Goal: Information Seeking & Learning: Check status

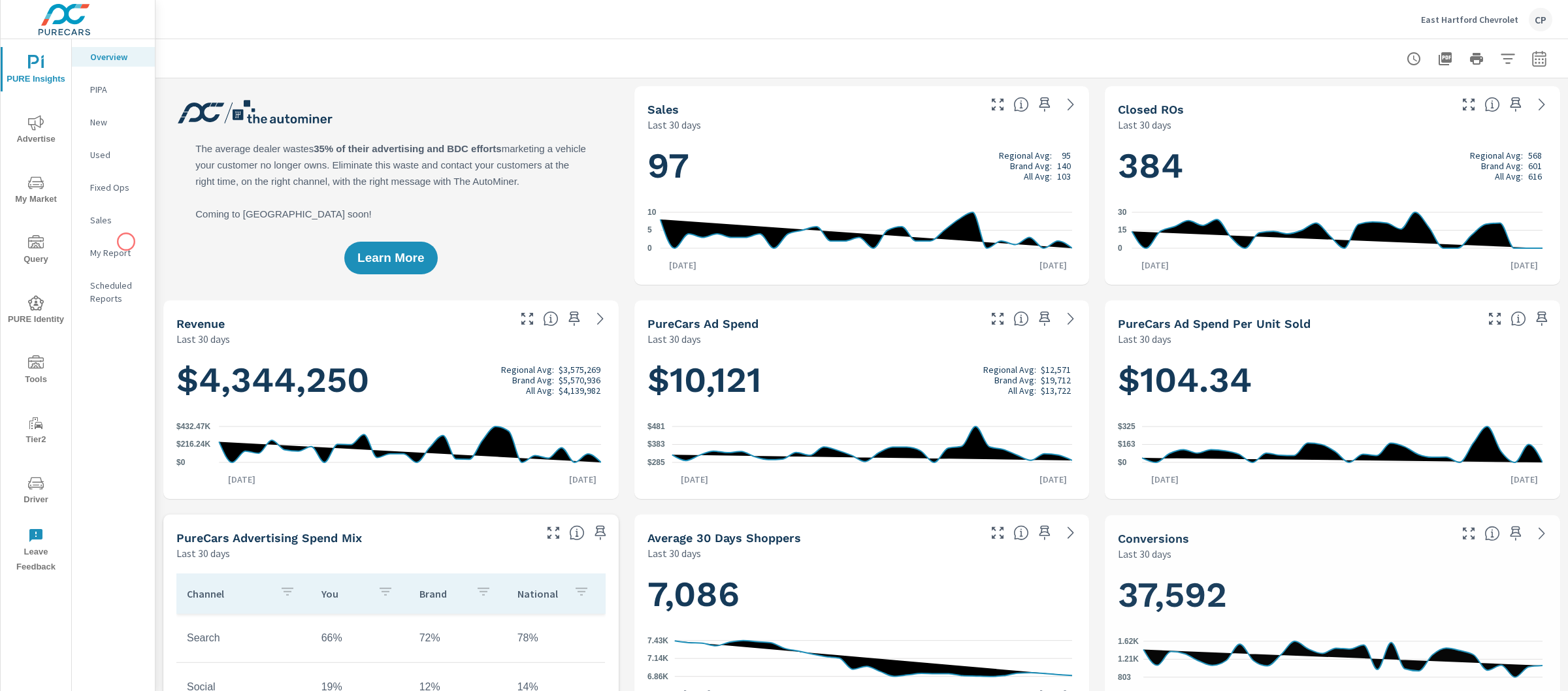
click at [126, 250] on p "My Report" at bounding box center [117, 253] width 54 height 13
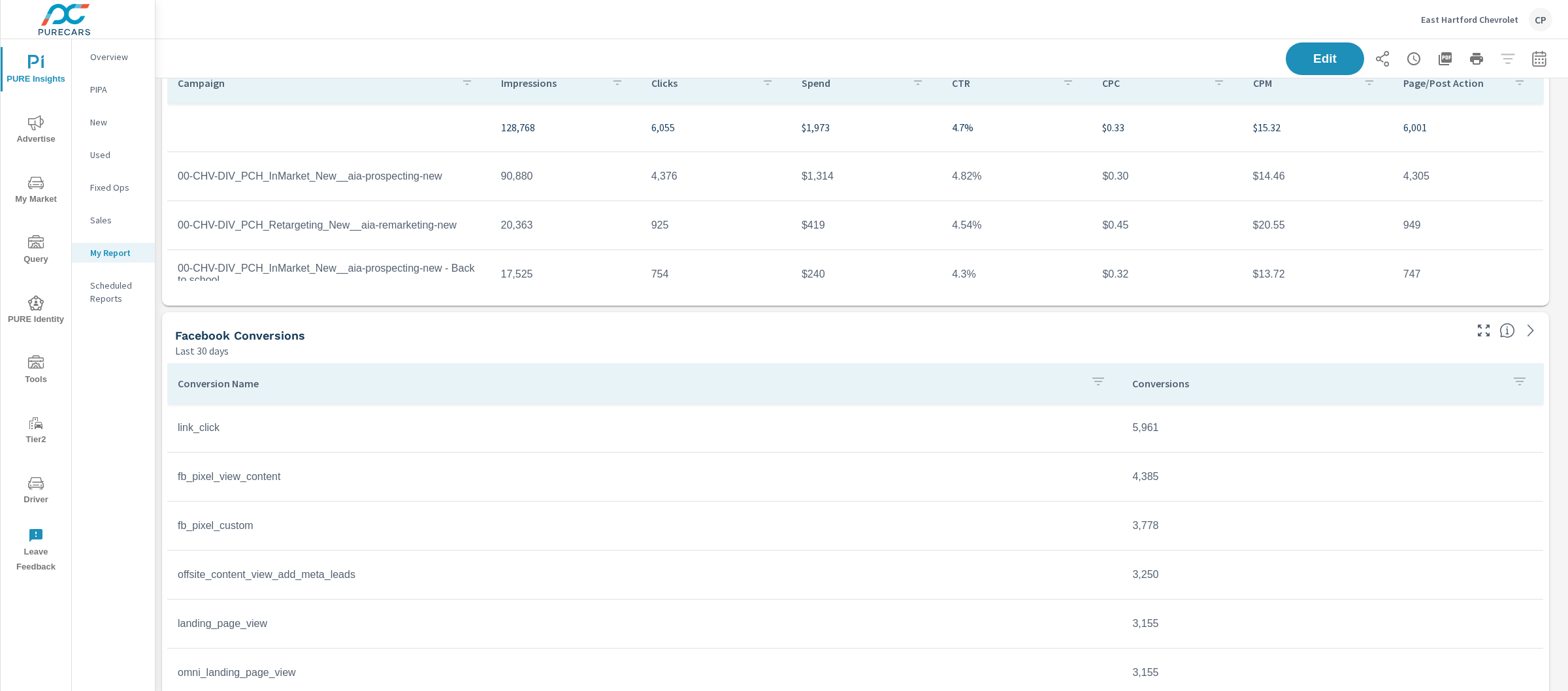
scroll to position [1111, 0]
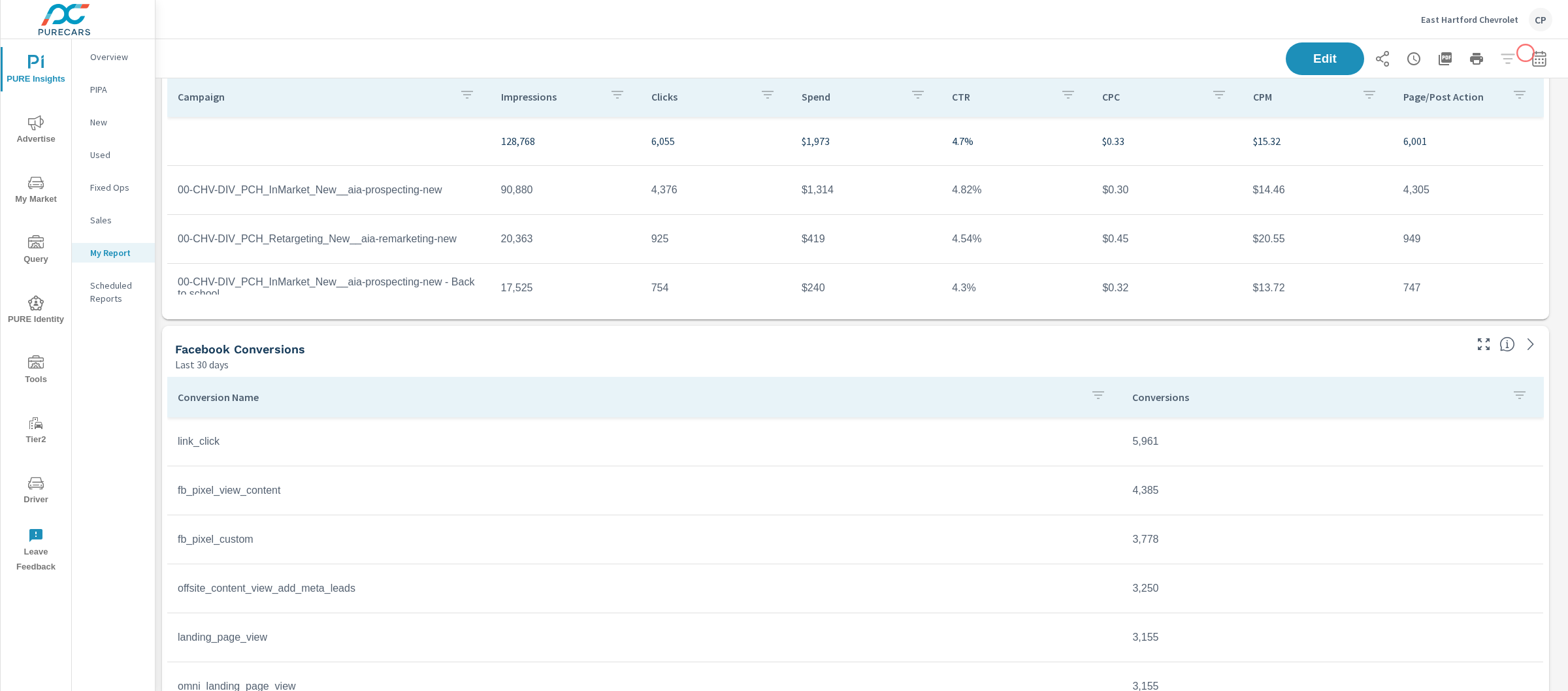
click at [1531, 53] on icon "button" at bounding box center [1539, 59] width 16 height 16
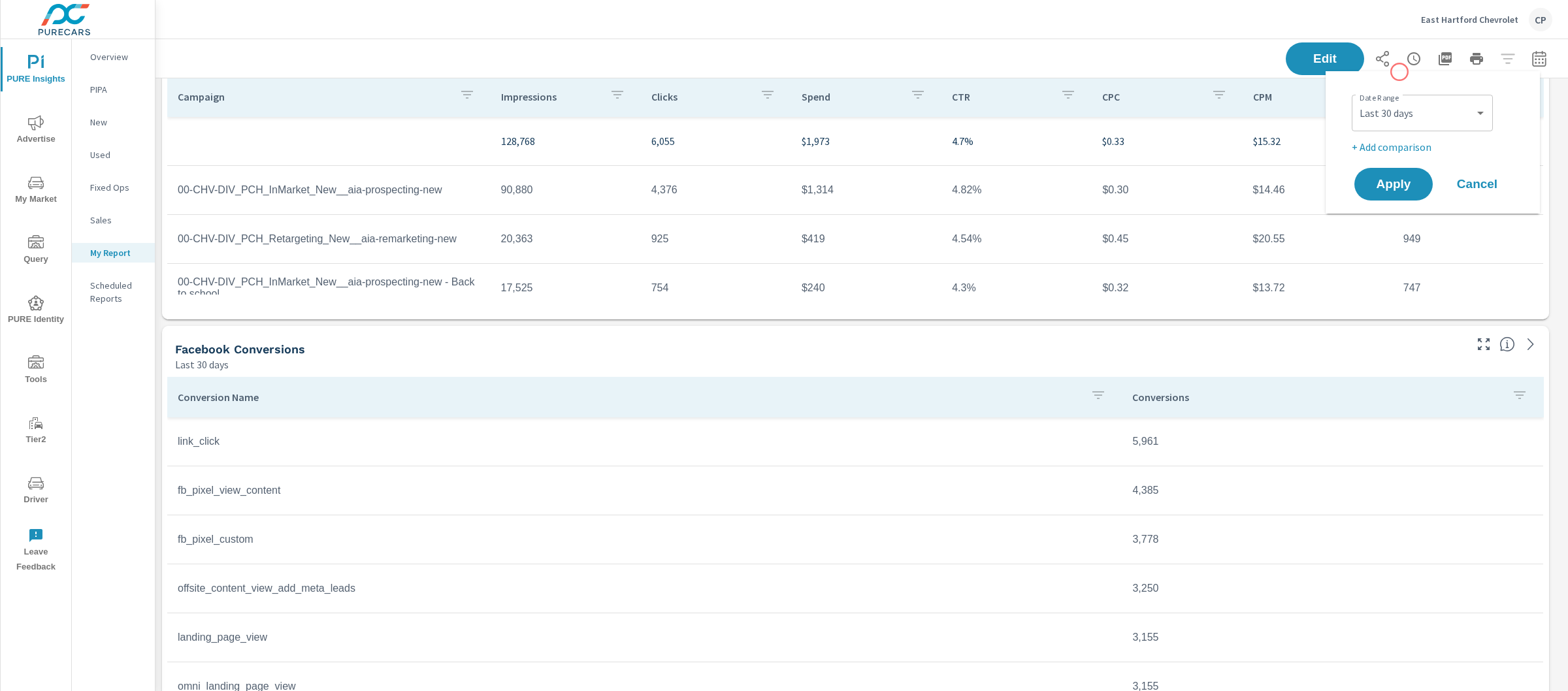
scroll to position [5137, 1426]
click at [1381, 114] on select "Custom Yesterday Last week Last 7 days Last 14 days Last 30 days Last 45 days L…" at bounding box center [1422, 113] width 131 height 26
click at [1357, 100] on select "Custom Yesterday Last week Last 7 days Last 14 days Last 30 days Last 45 days L…" at bounding box center [1422, 113] width 131 height 26
select select "Last month"
click at [1402, 172] on button "Apply" at bounding box center [1393, 183] width 81 height 34
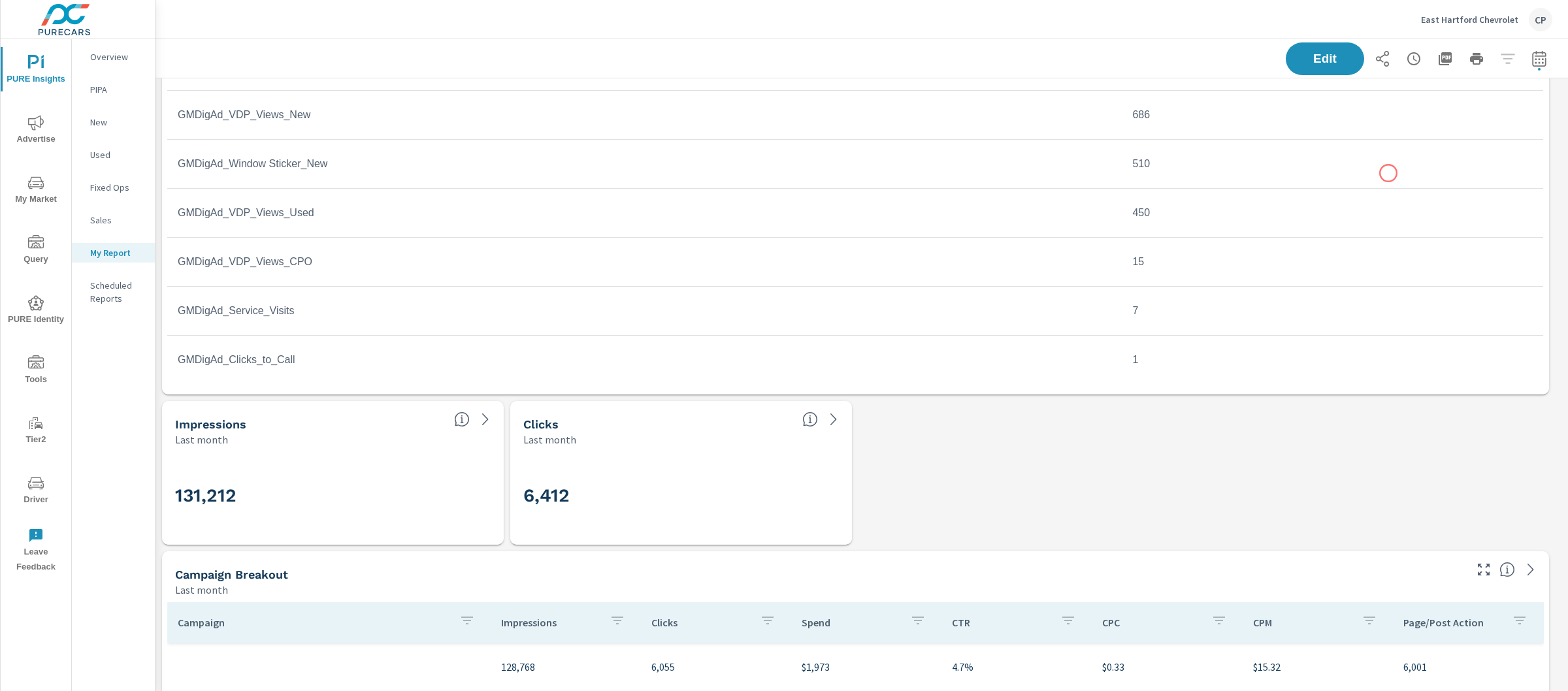
scroll to position [503, 0]
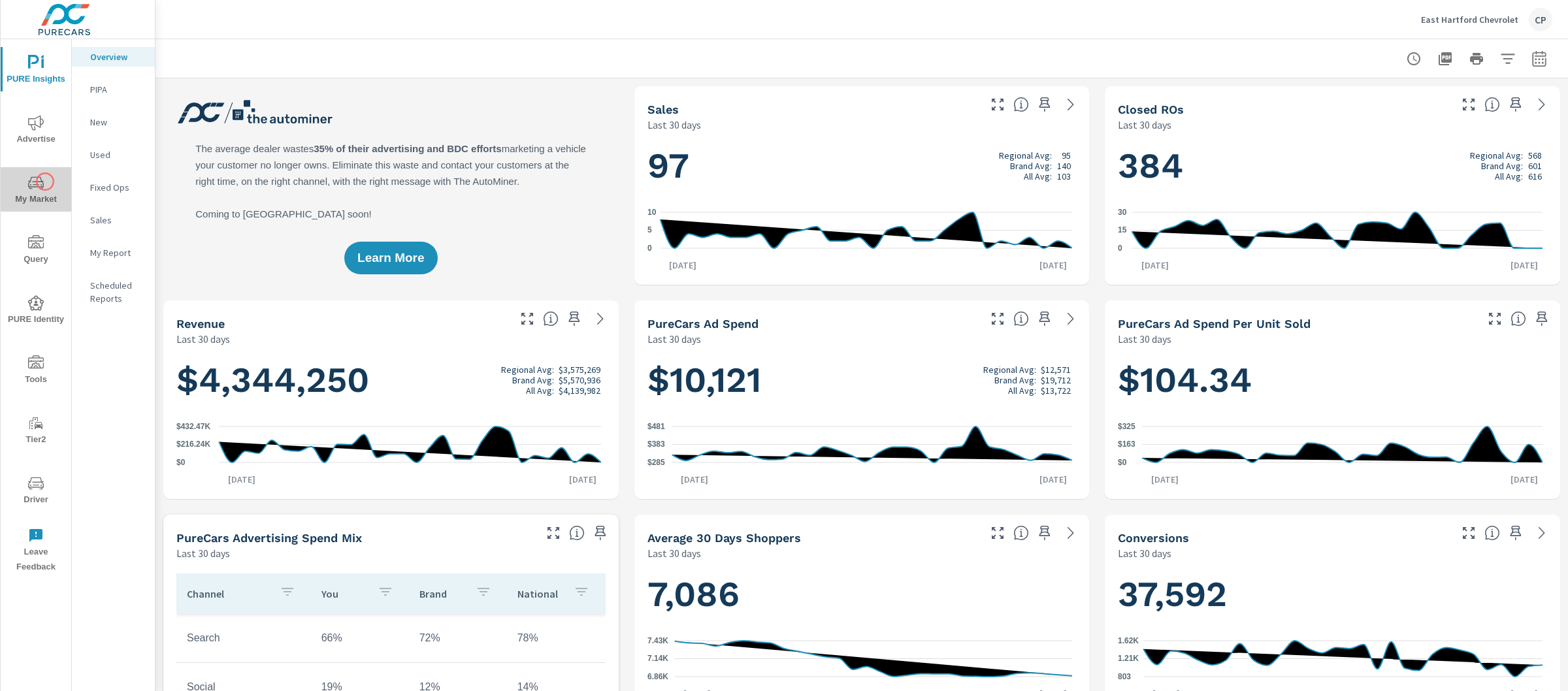
click at [45, 181] on span "My Market" at bounding box center [36, 191] width 63 height 32
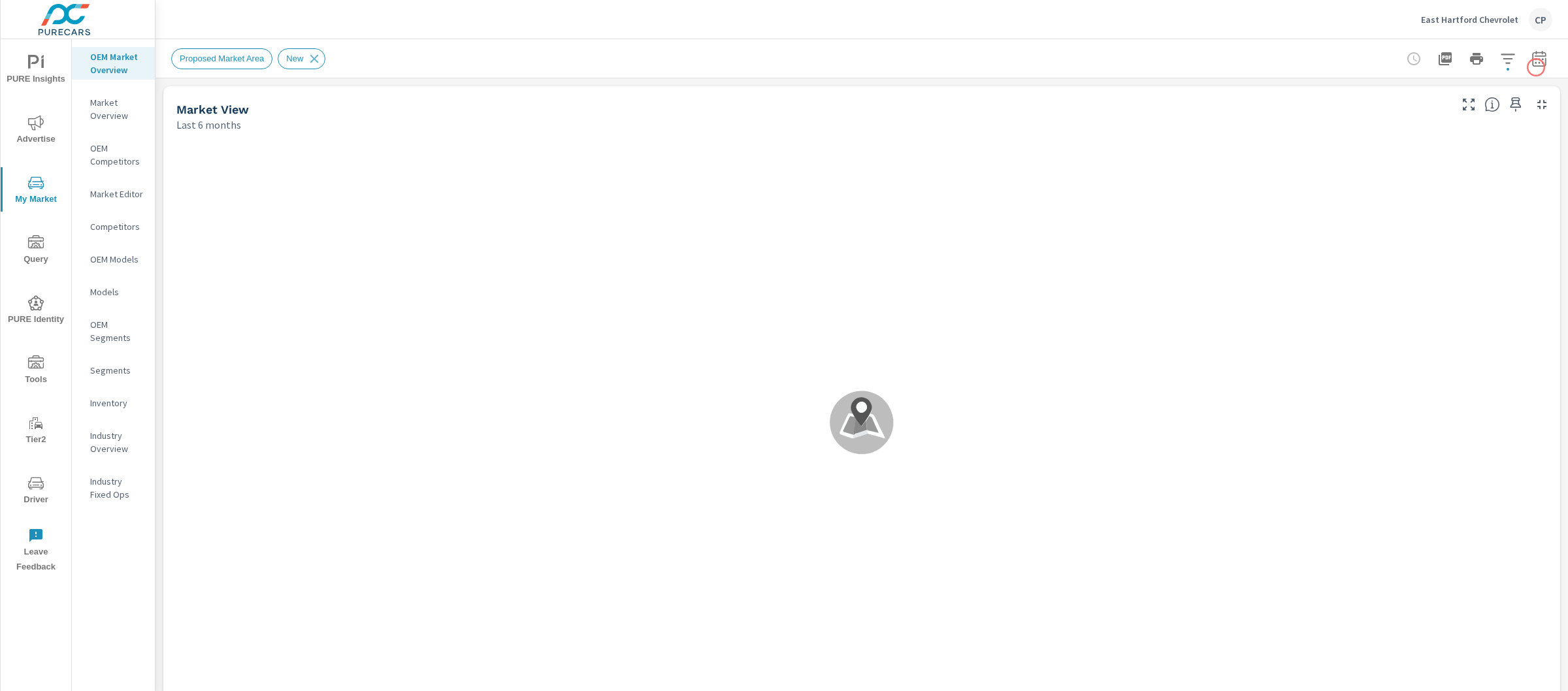
click at [1536, 67] on div at bounding box center [1477, 59] width 152 height 26
click at [1535, 66] on button "button" at bounding box center [1540, 59] width 26 height 26
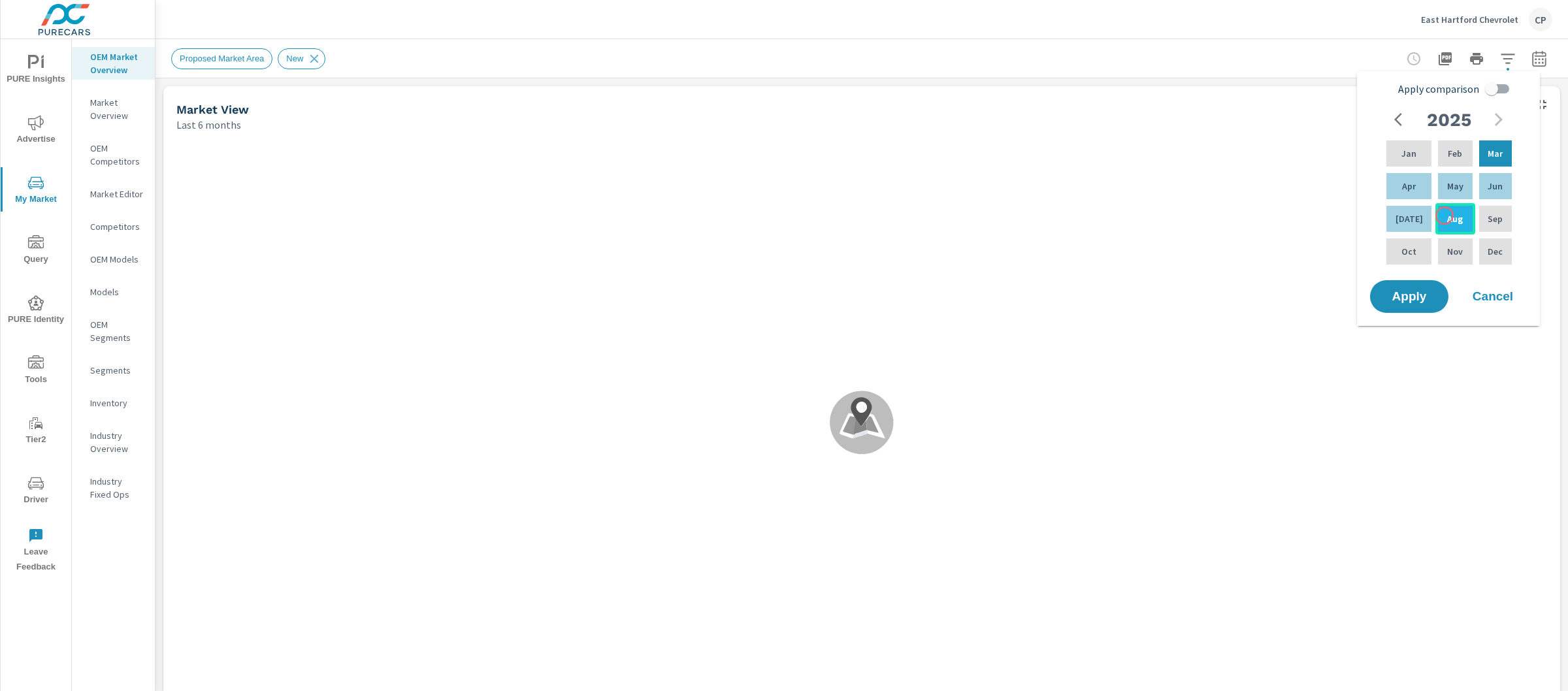
click at [1447, 215] on p "Aug" at bounding box center [1455, 218] width 16 height 13
click at [1416, 159] on div "Jan" at bounding box center [1409, 153] width 51 height 31
click at [1517, 88] on div "Apply comparison [DATE] Feb Mar Apr May Jun [DATE] Aug Sep Oct Nov Dec" at bounding box center [1452, 177] width 166 height 201
click at [1499, 86] on input "Apply comparison" at bounding box center [1492, 89] width 75 height 25
checkbox input "true"
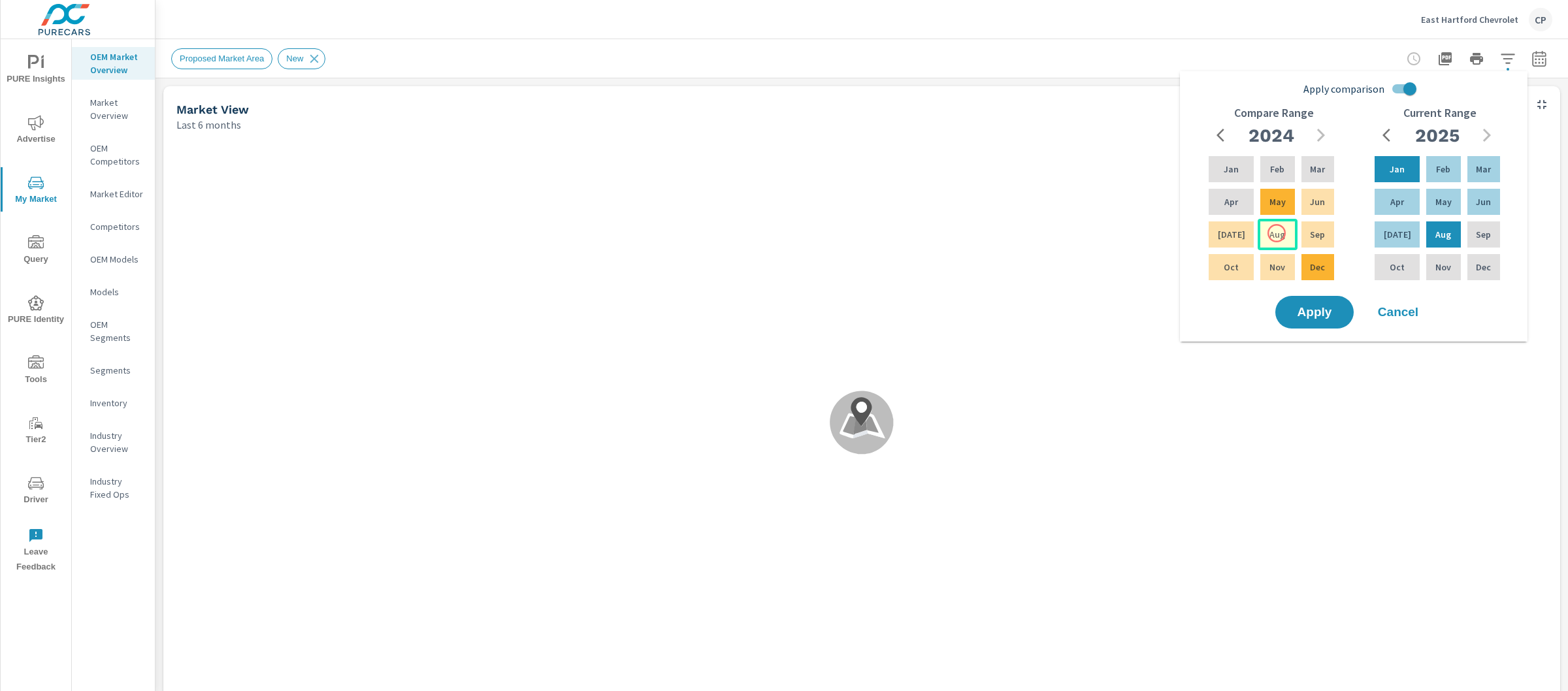
click at [1269, 224] on div "Aug" at bounding box center [1277, 234] width 39 height 31
click at [1229, 183] on div "Jan" at bounding box center [1231, 169] width 51 height 31
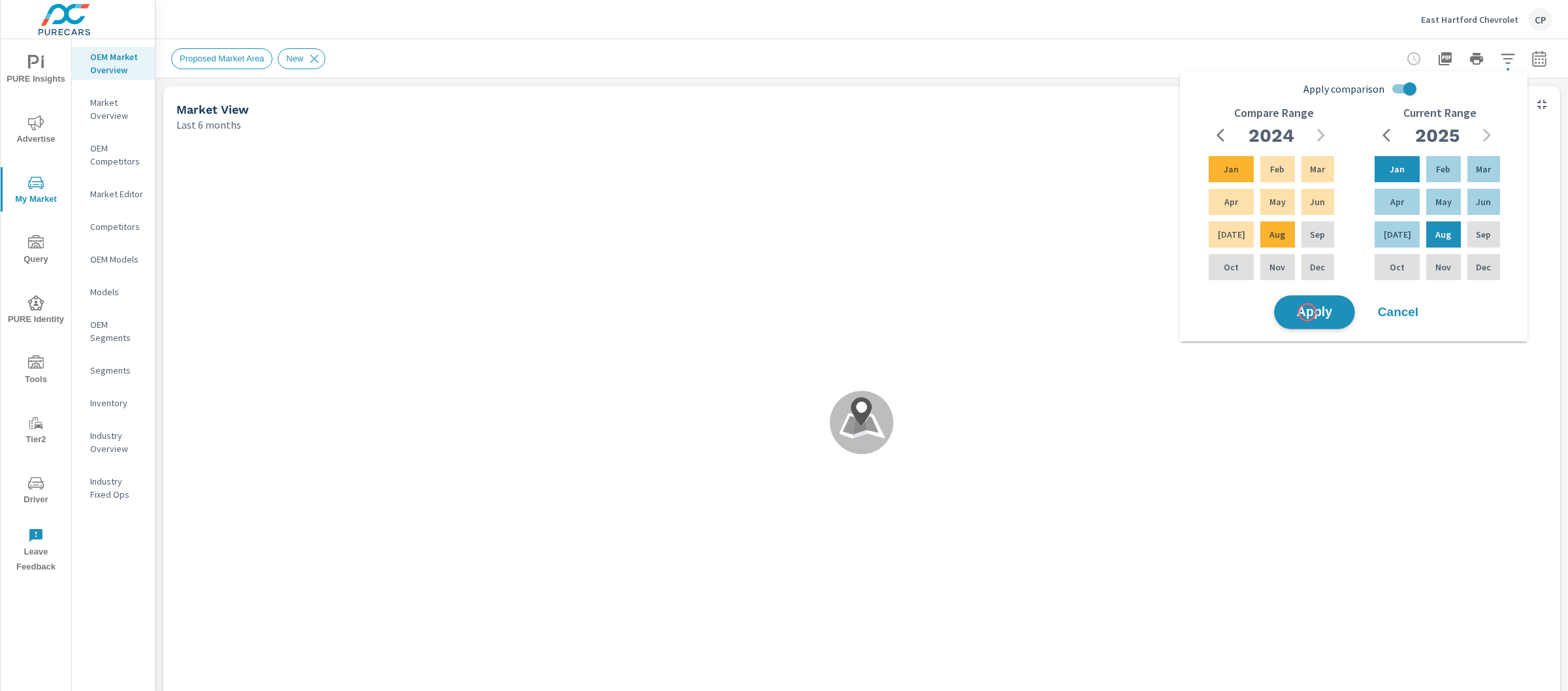
click at [1310, 315] on span "Apply" at bounding box center [1314, 312] width 53 height 12
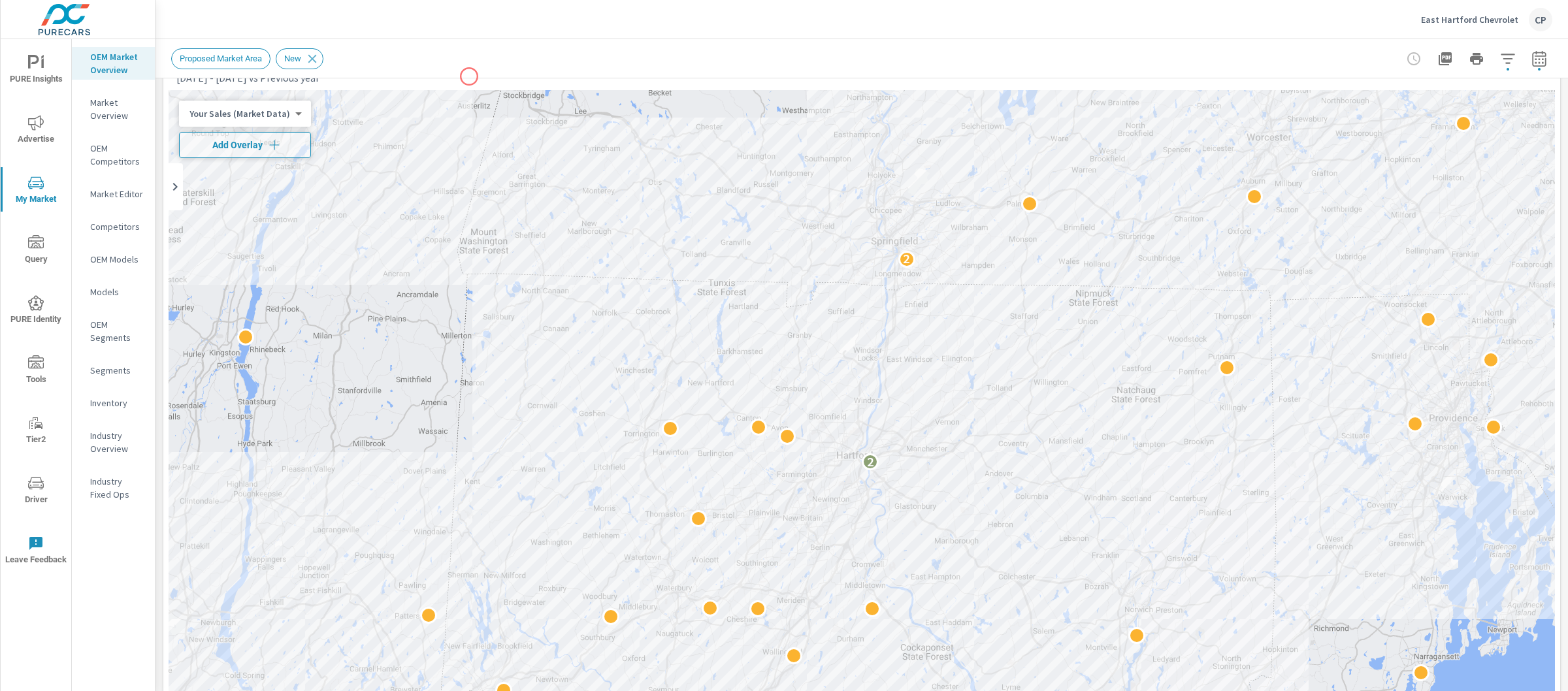
scroll to position [72, 0]
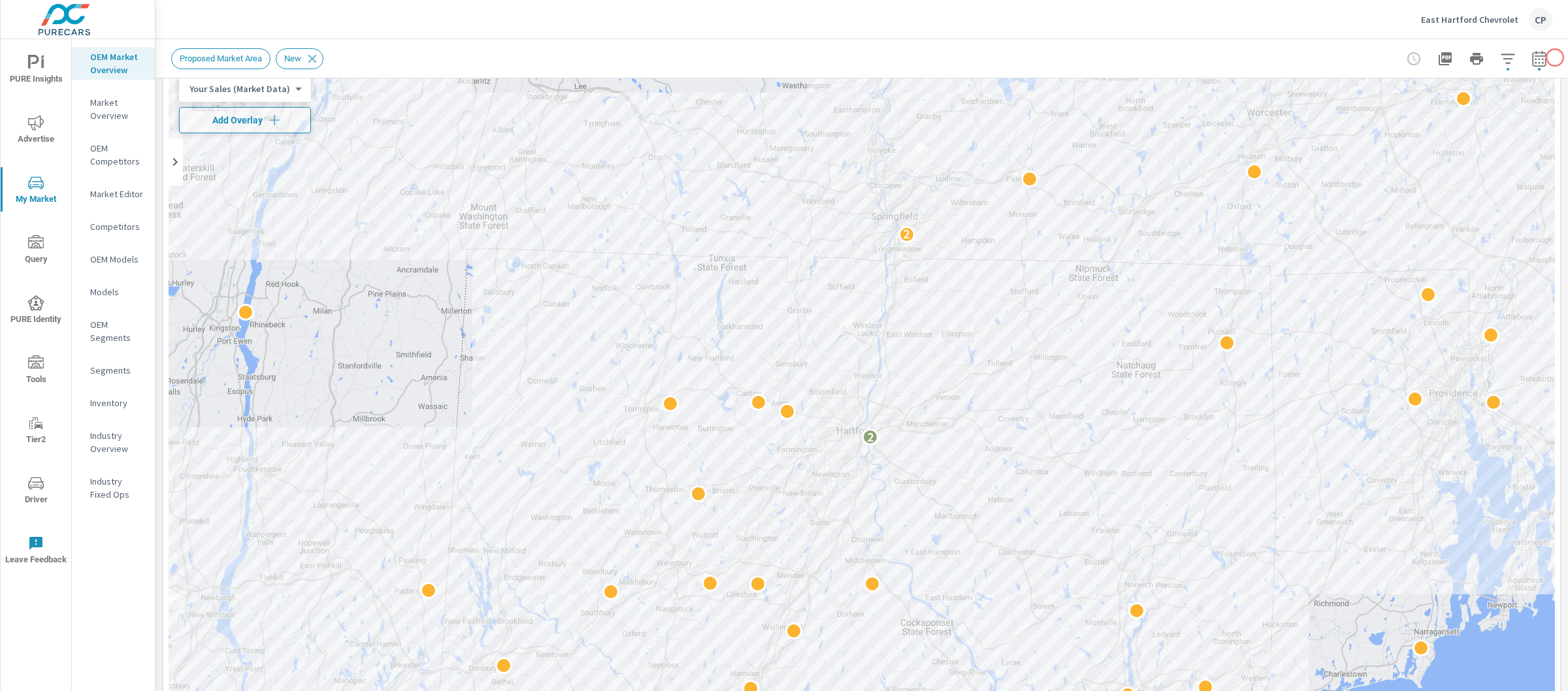
click at [1544, 55] on div "Proposed Market Area New" at bounding box center [861, 59] width 1413 height 39
click at [1532, 55] on icon "button" at bounding box center [1539, 58] width 14 height 16
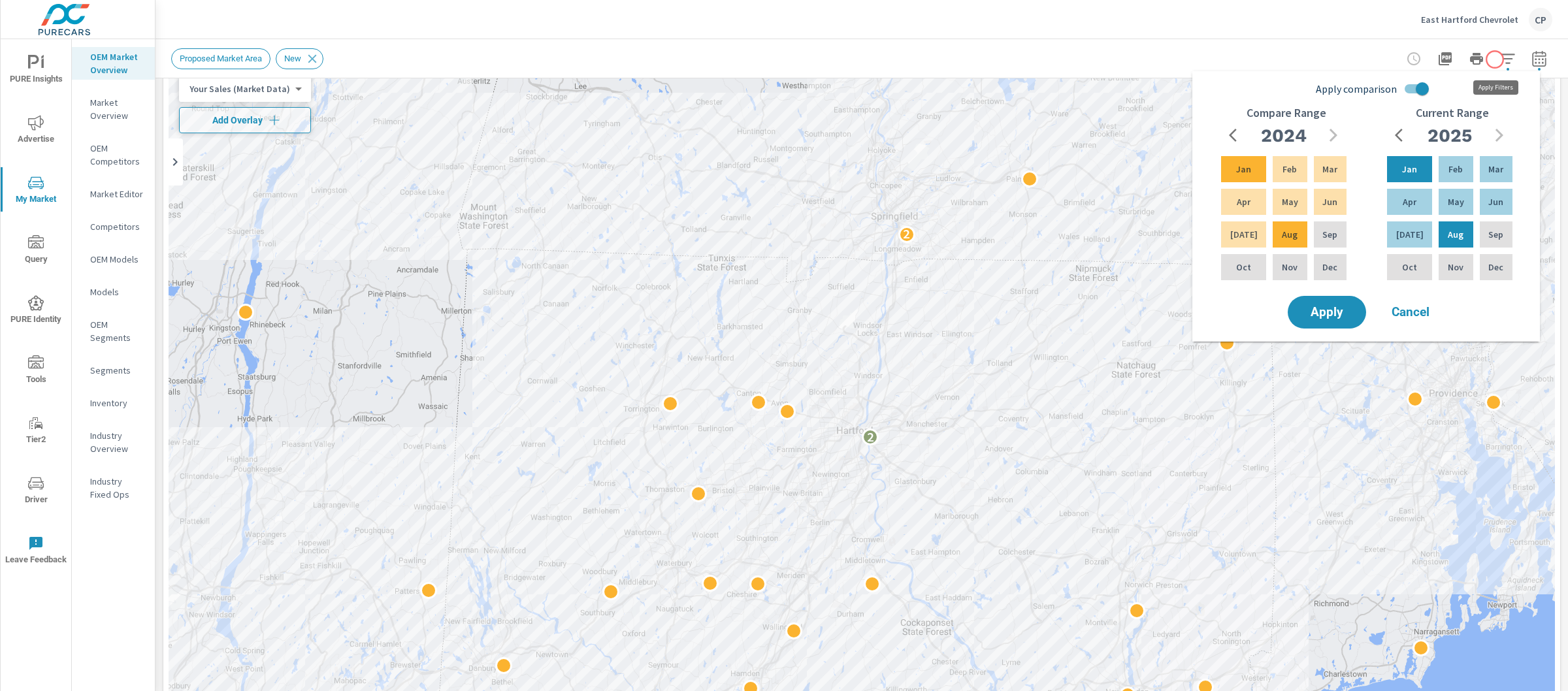
click at [1501, 57] on icon "button" at bounding box center [1508, 59] width 16 height 16
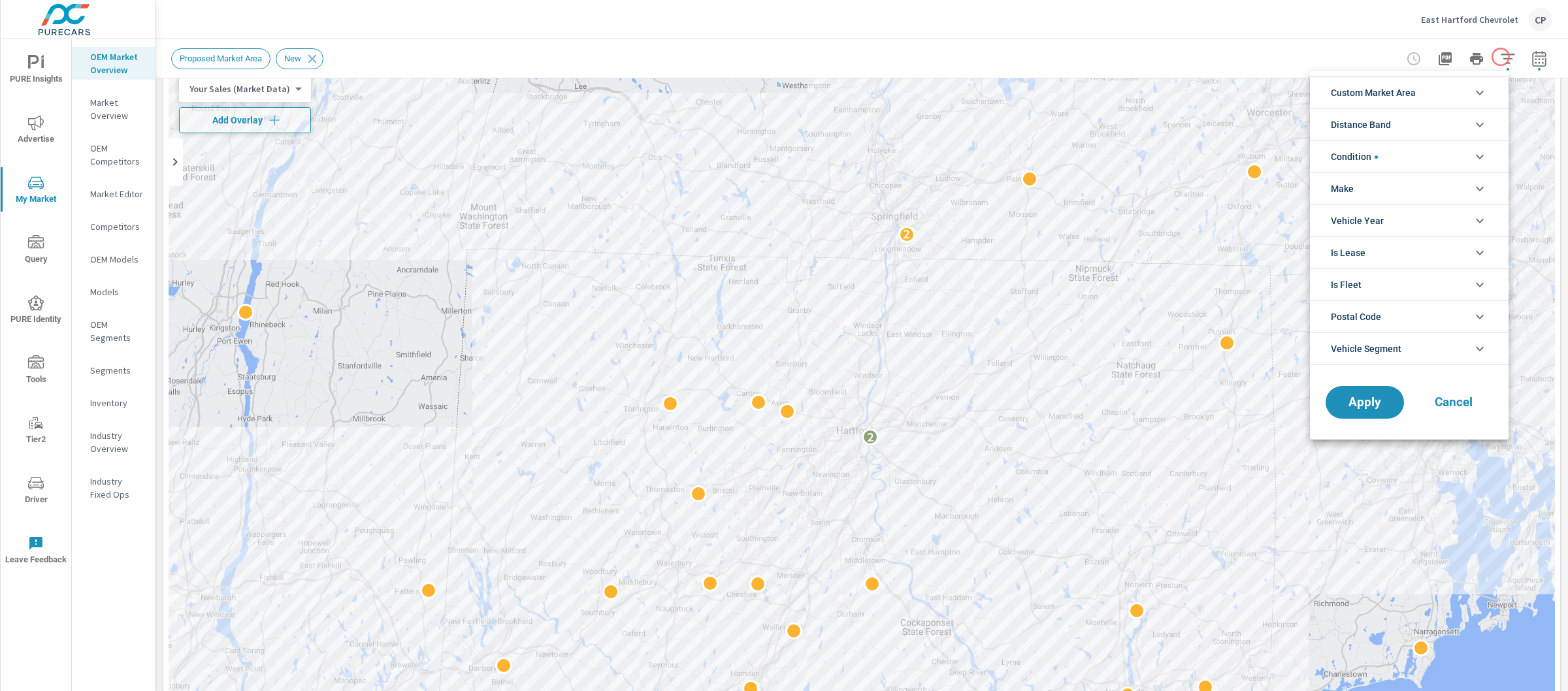
click at [1490, 57] on div at bounding box center [784, 346] width 1568 height 691
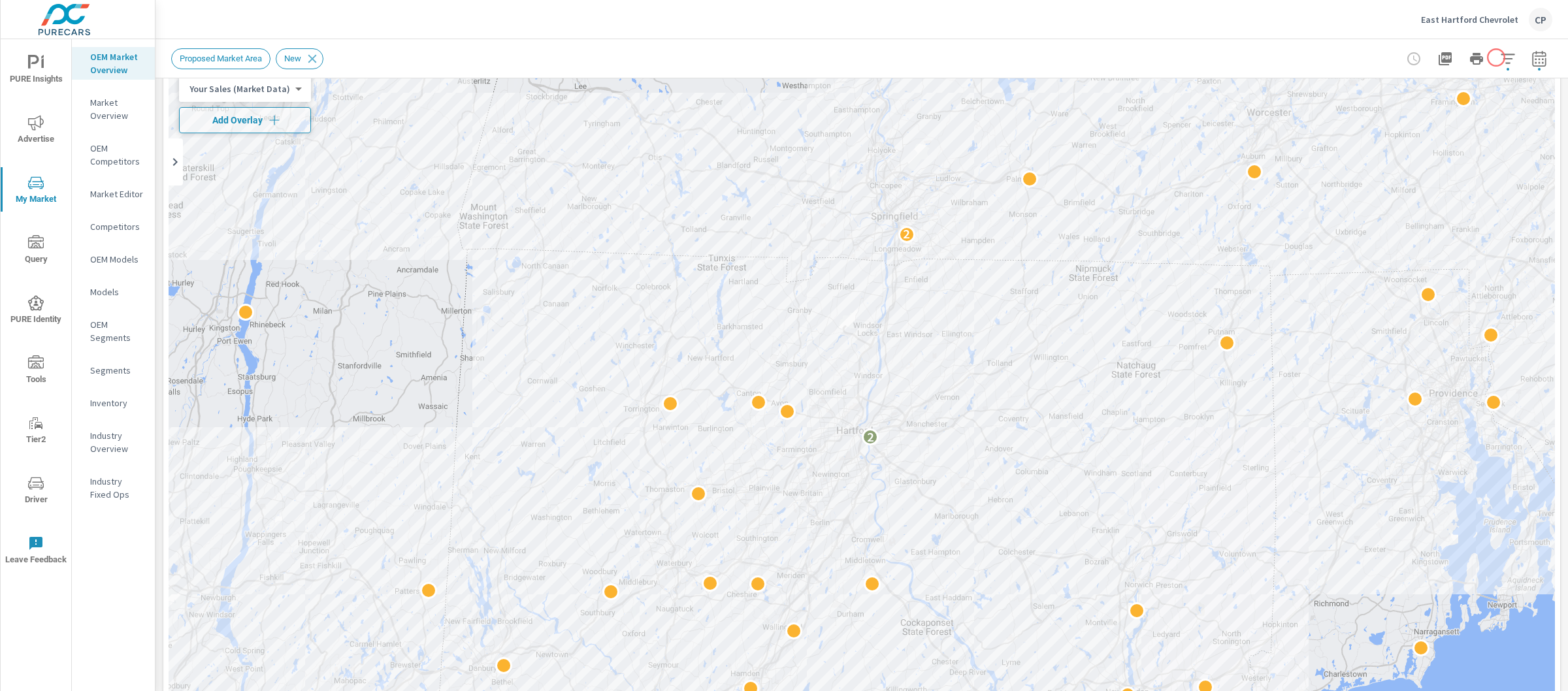
click at [1500, 57] on icon "button" at bounding box center [1508, 59] width 16 height 16
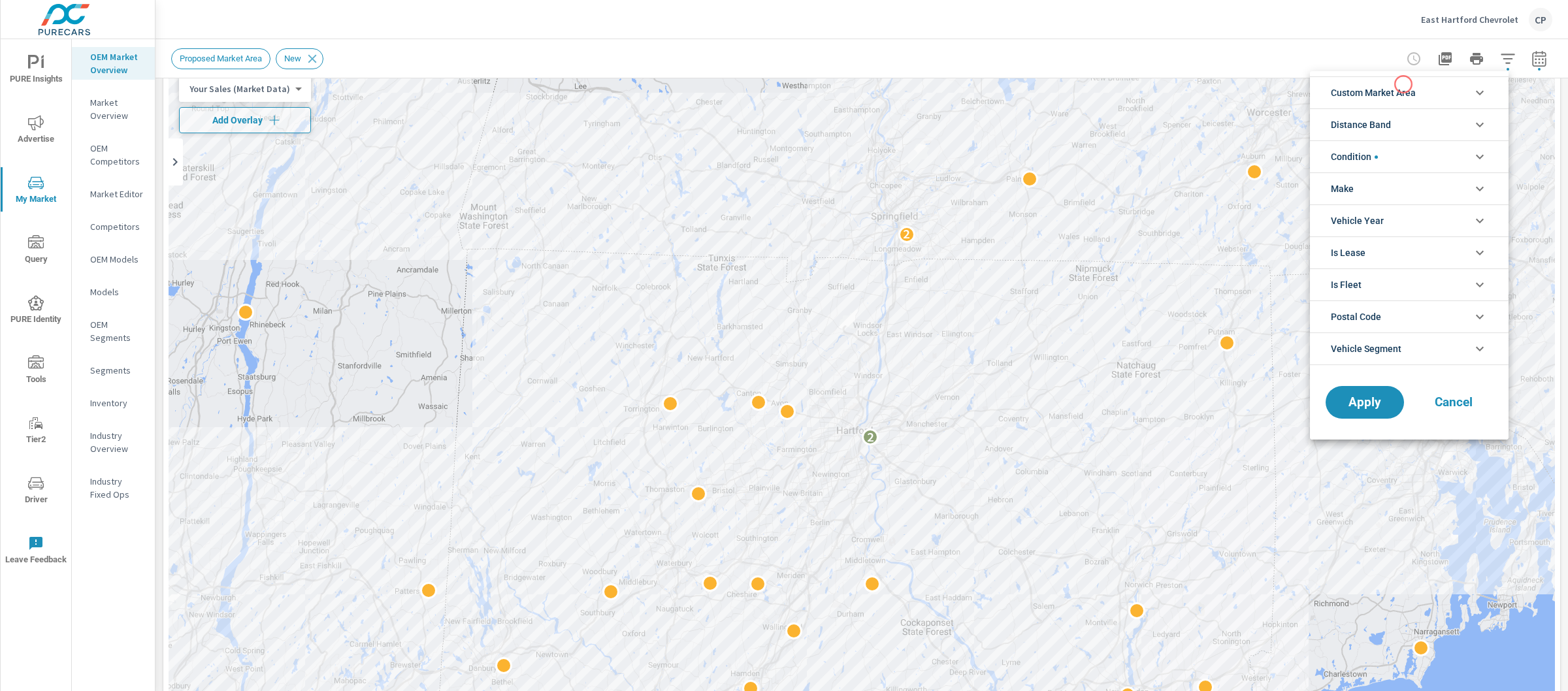
click at [1382, 93] on span "Custom Market Area" at bounding box center [1373, 92] width 85 height 31
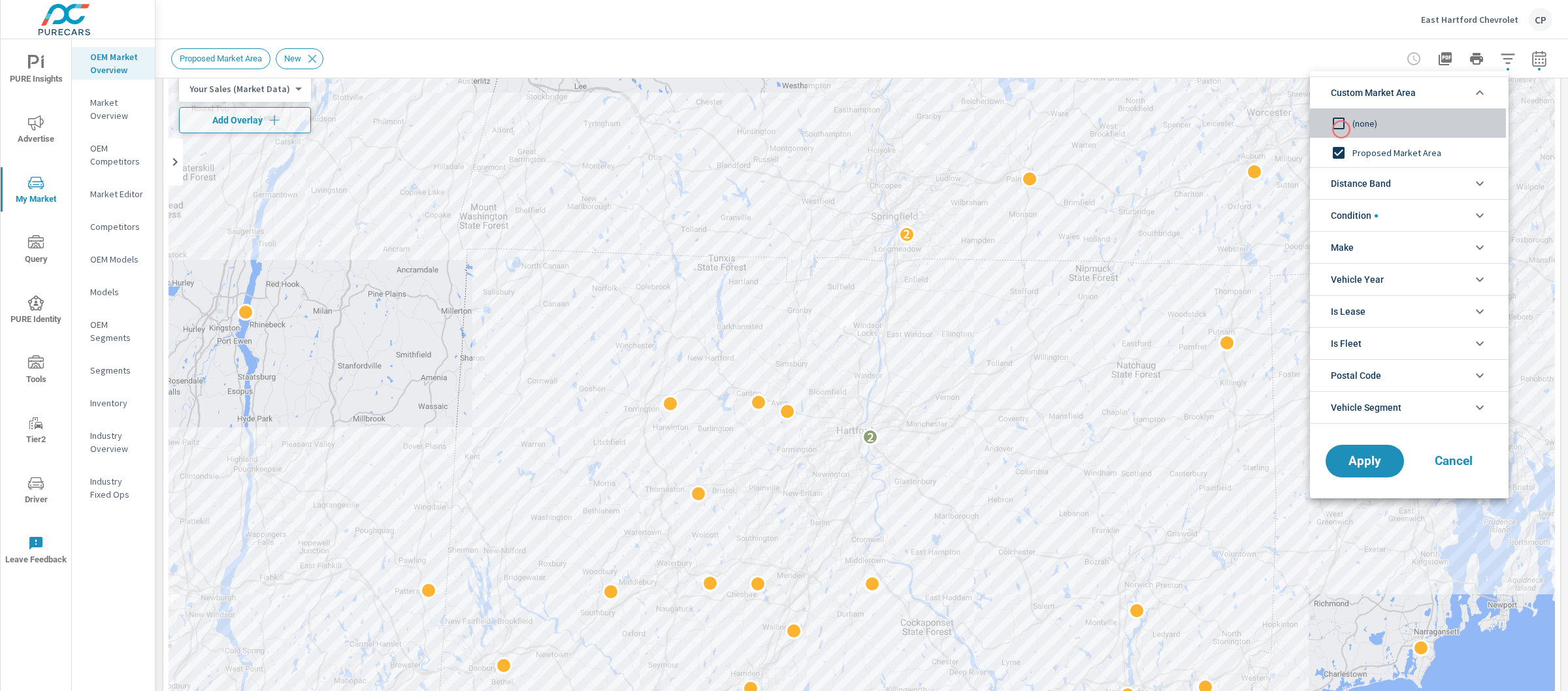
click at [1341, 129] on input "filter options" at bounding box center [1339, 123] width 28 height 28
click at [1350, 168] on span "Distance Band" at bounding box center [1361, 183] width 60 height 31
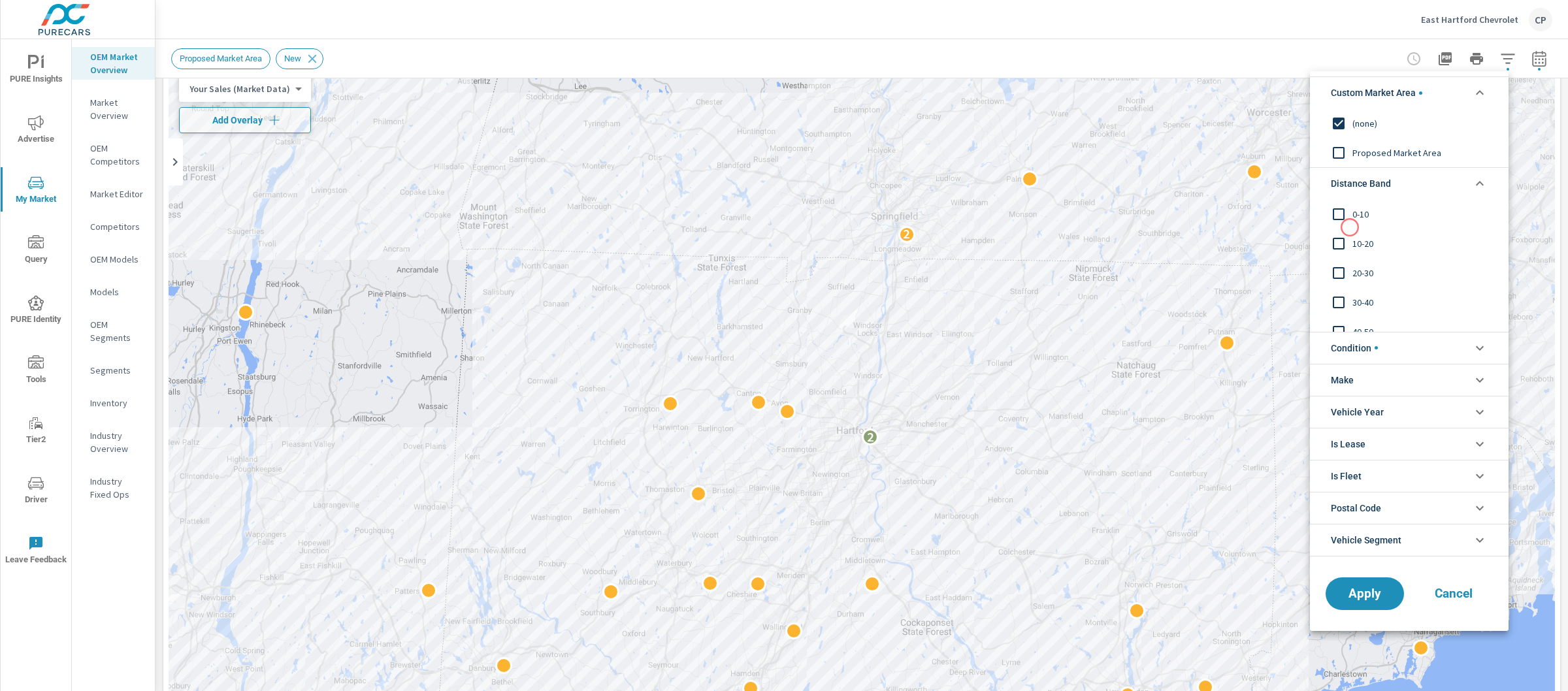
click at [1350, 230] on input "filter options" at bounding box center [1339, 244] width 28 height 28
click at [1350, 216] on input "filter options" at bounding box center [1339, 215] width 28 height 28
click at [1368, 596] on span "Apply" at bounding box center [1364, 593] width 53 height 12
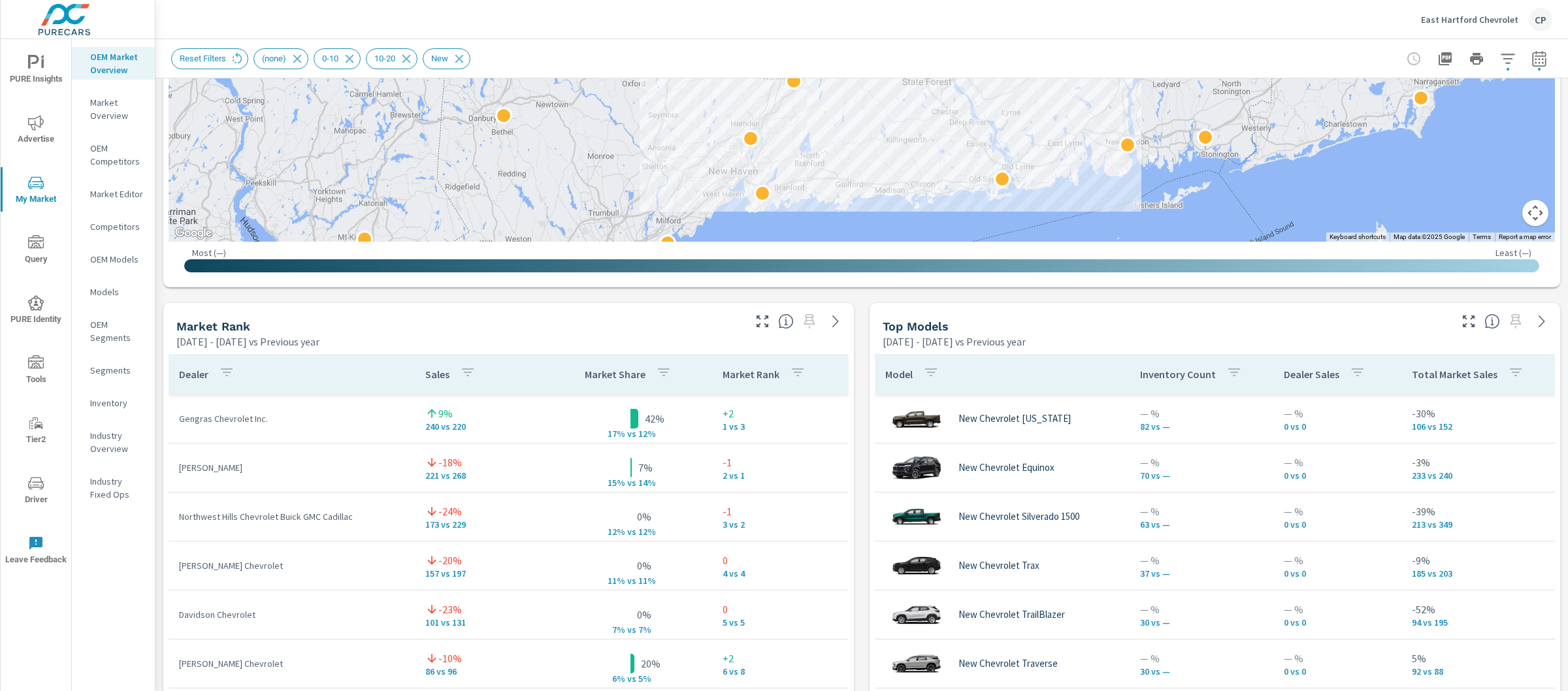
scroll to position [622, 0]
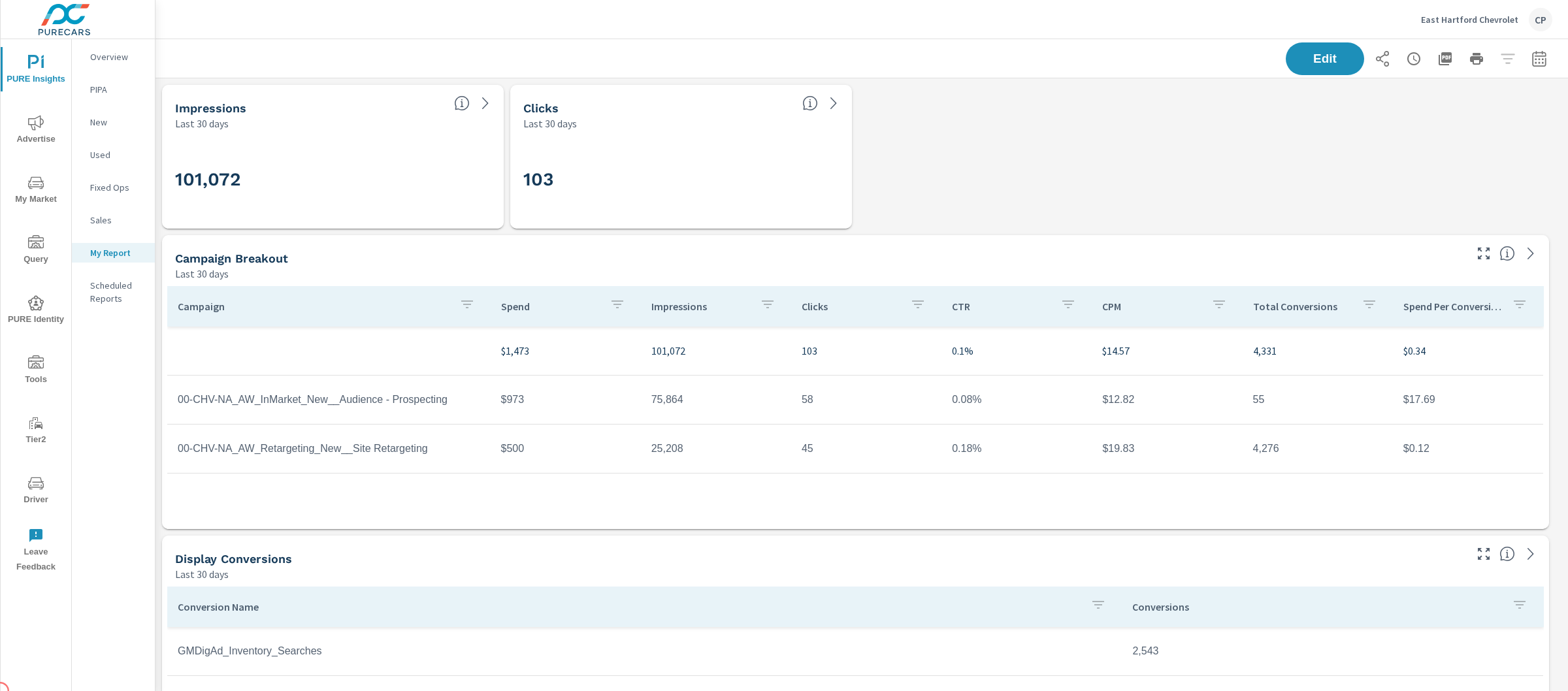
scroll to position [5137, 1426]
click at [1533, 55] on icon "button" at bounding box center [1539, 58] width 14 height 16
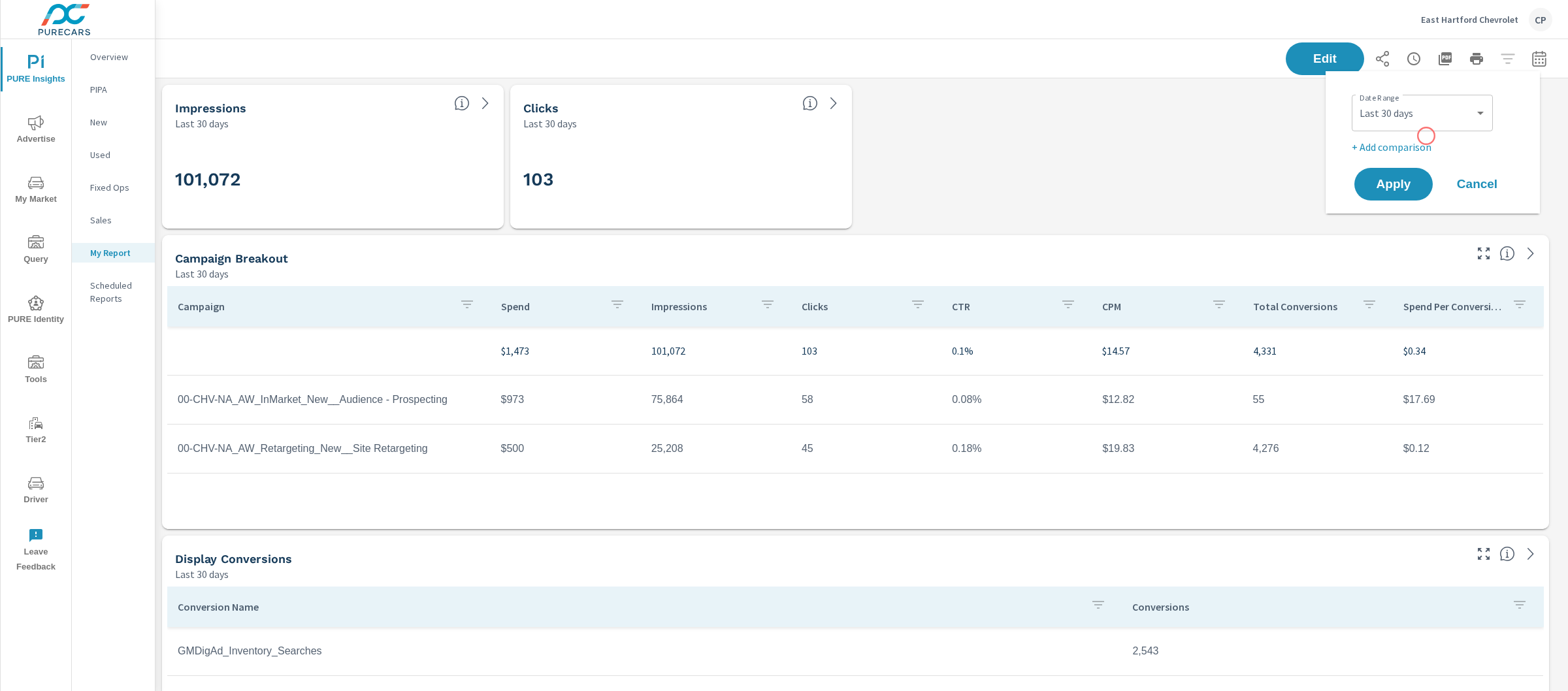
click at [1427, 136] on div "Date Range Custom Yesterday Last week Last 7 days Last 14 days Last 30 days Las…" at bounding box center [1435, 122] width 167 height 65
click at [1427, 109] on select "Custom Yesterday Last week Last 7 days Last 14 days Last 30 days Last 45 days L…" at bounding box center [1422, 113] width 131 height 26
click at [1357, 100] on select "Custom Yesterday Last week Last 7 days Last 14 days Last 30 days Last 45 days L…" at bounding box center [1422, 113] width 131 height 26
select select "Last month"
click at [1407, 135] on div "Date Range Custom Yesterday Last week Last 7 days Last 14 days Last 30 days Las…" at bounding box center [1435, 122] width 167 height 65
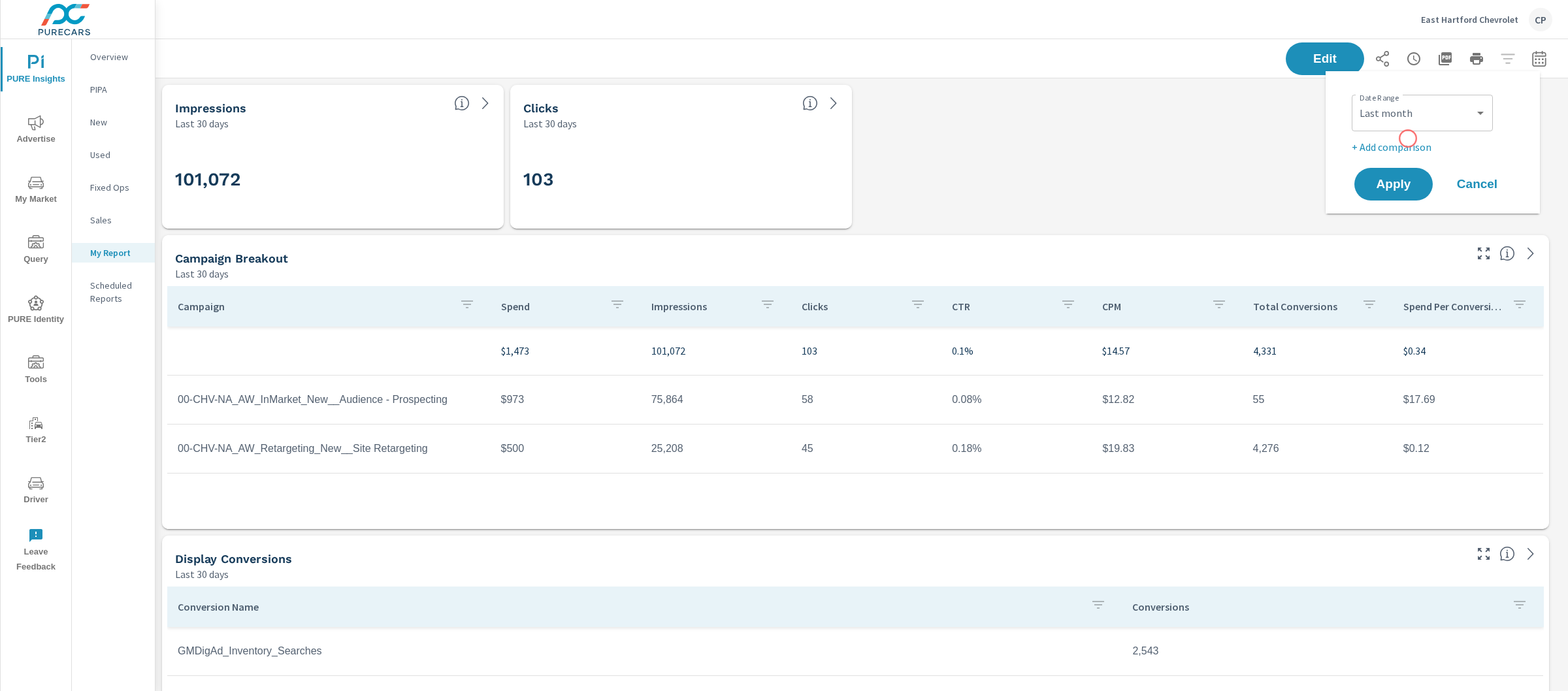
click at [1408, 139] on p "+ Add comparison" at bounding box center [1435, 147] width 167 height 16
click at [1409, 156] on div "Custom Previous period Previous month Previous year ​" at bounding box center [1422, 170] width 141 height 37
click at [1410, 162] on select "Custom Previous period Previous month Previous year" at bounding box center [1422, 170] width 131 height 26
click at [1357, 157] on select "Custom Previous period Previous month Previous year" at bounding box center [1422, 170] width 131 height 26
select select "Previous month"
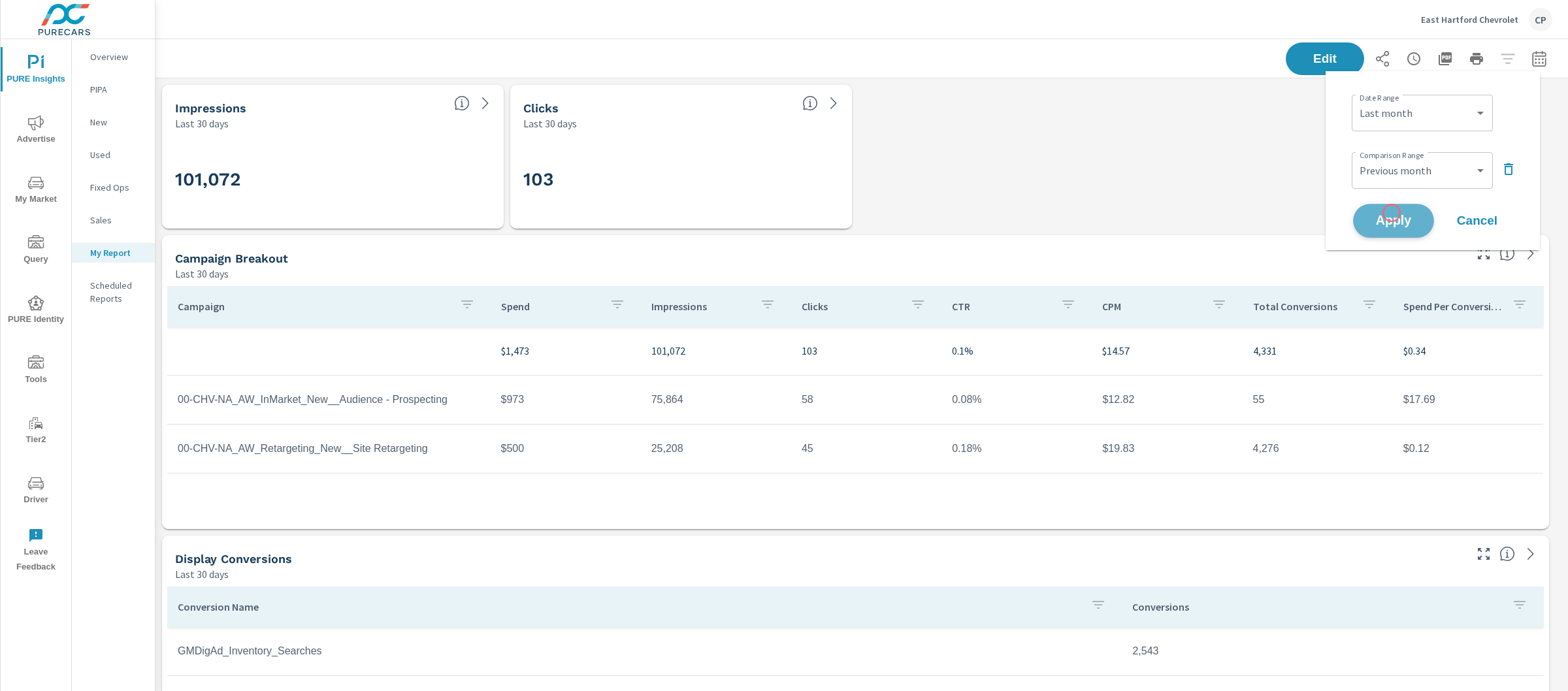
click at [1392, 215] on span "Apply" at bounding box center [1393, 221] width 53 height 12
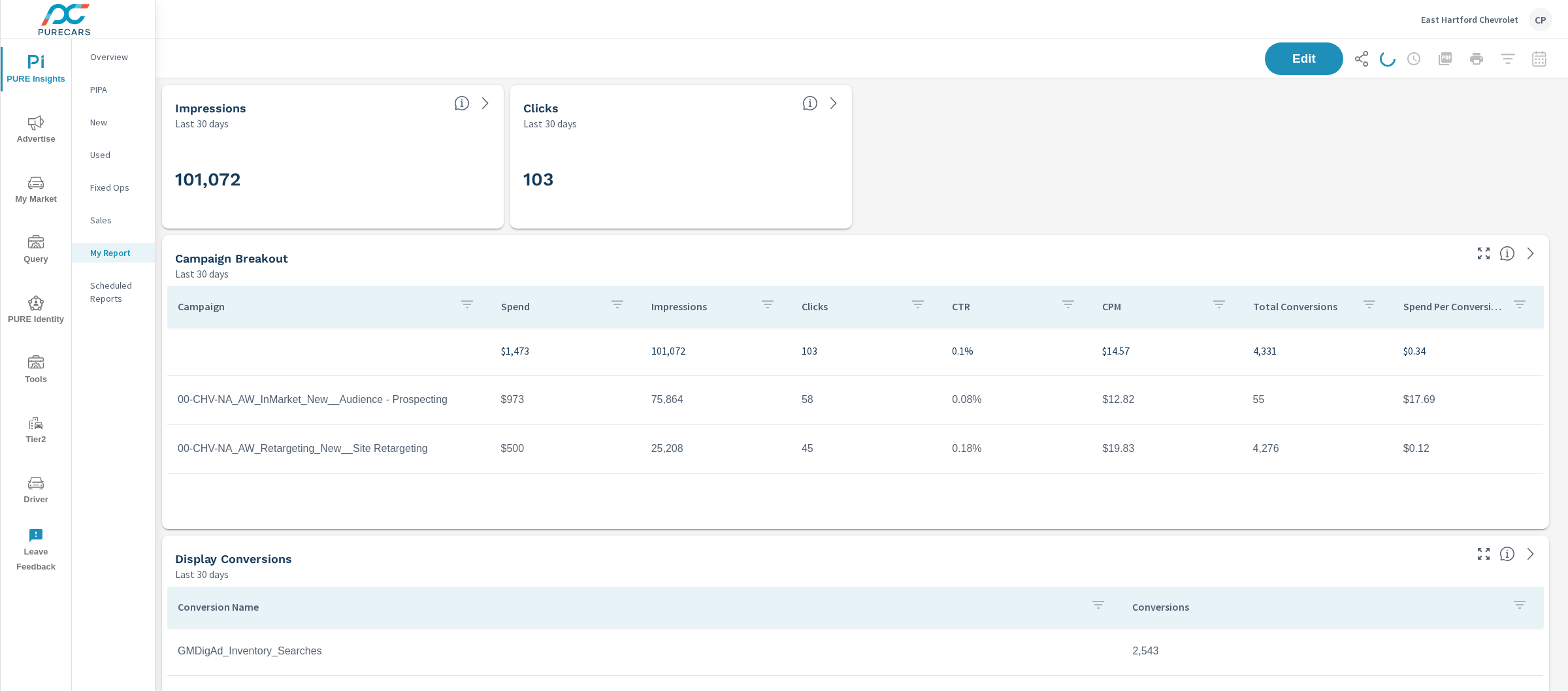
scroll to position [5137, 1426]
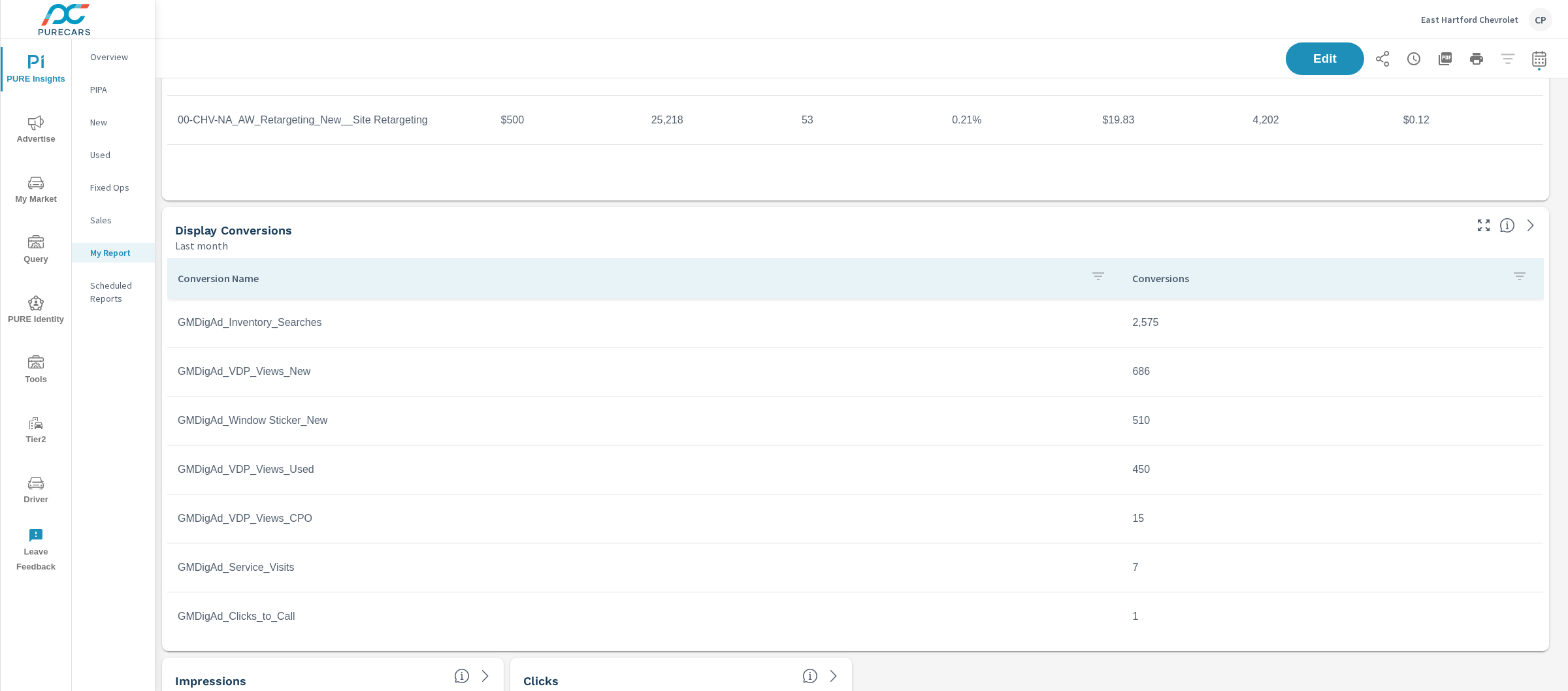
scroll to position [330, 0]
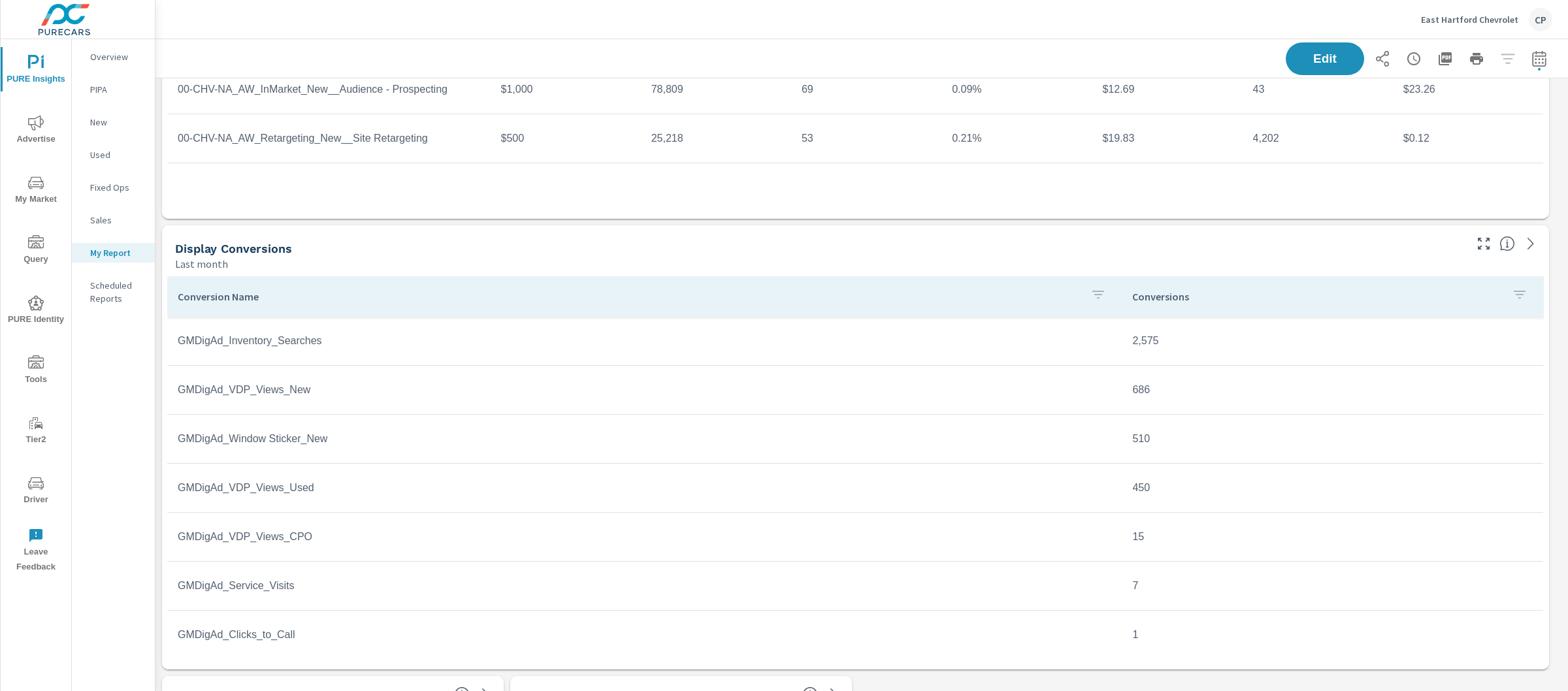
scroll to position [336, 0]
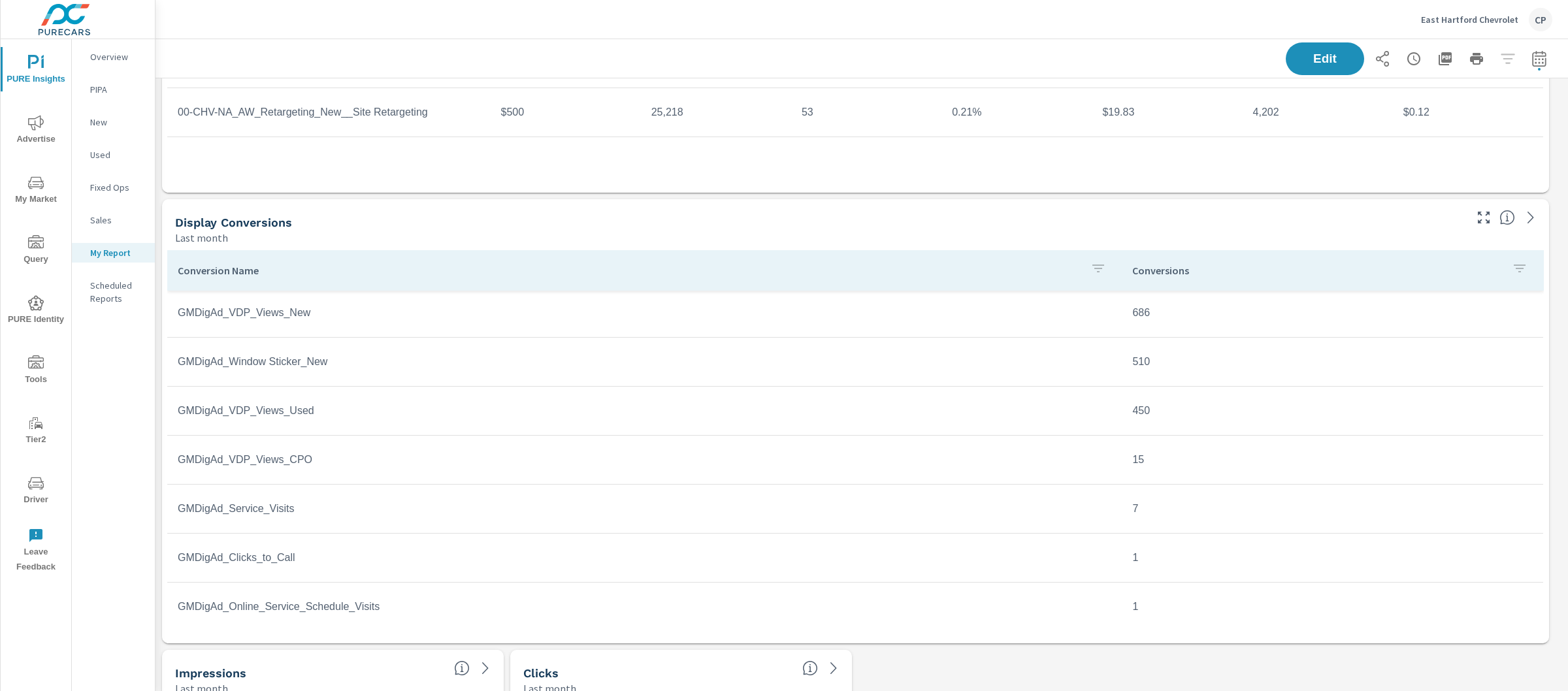
scroll to position [53, 0]
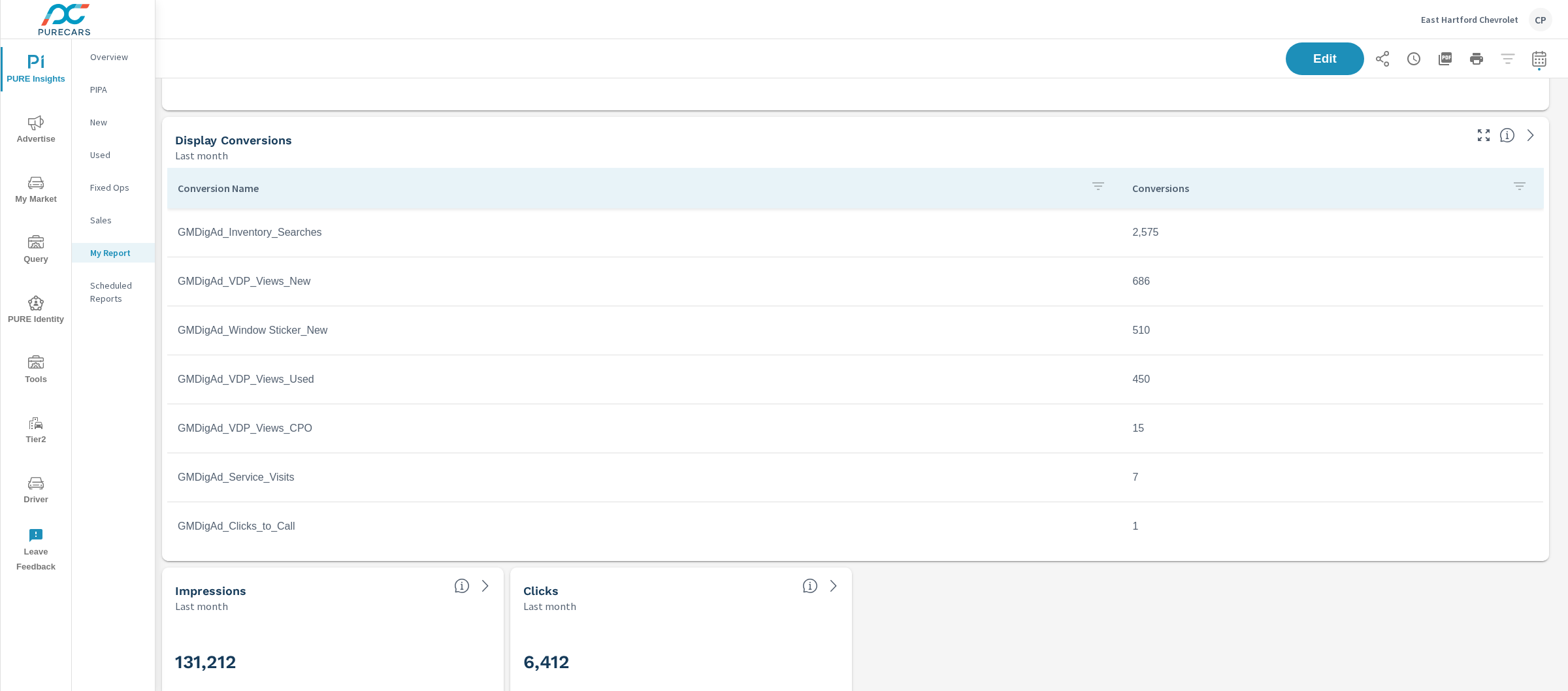
scroll to position [423, 0]
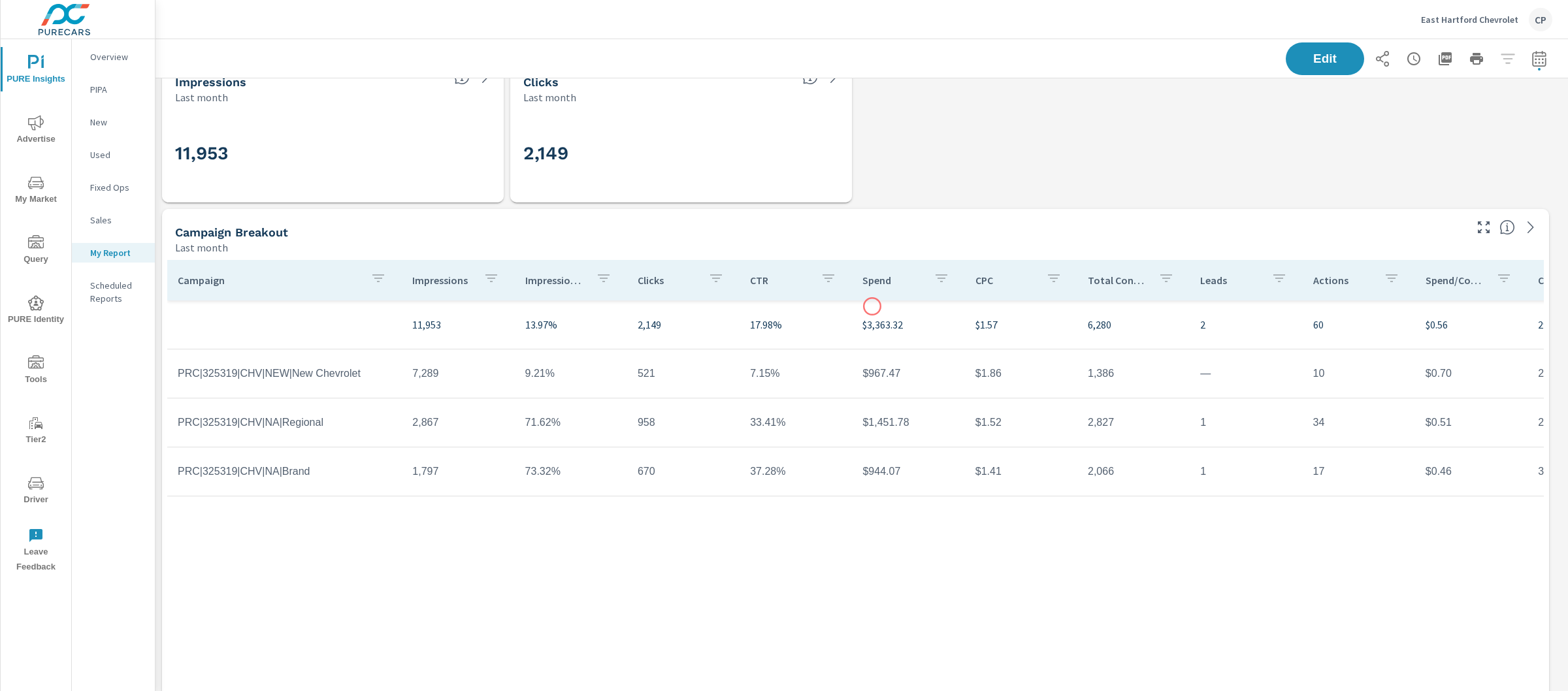
scroll to position [2432, 0]
drag, startPoint x: 280, startPoint y: 424, endPoint x: 327, endPoint y: 430, distance: 47.4
click at [327, 430] on td "PRC|325319|CHV|NA|Regional" at bounding box center [284, 419] width 235 height 33
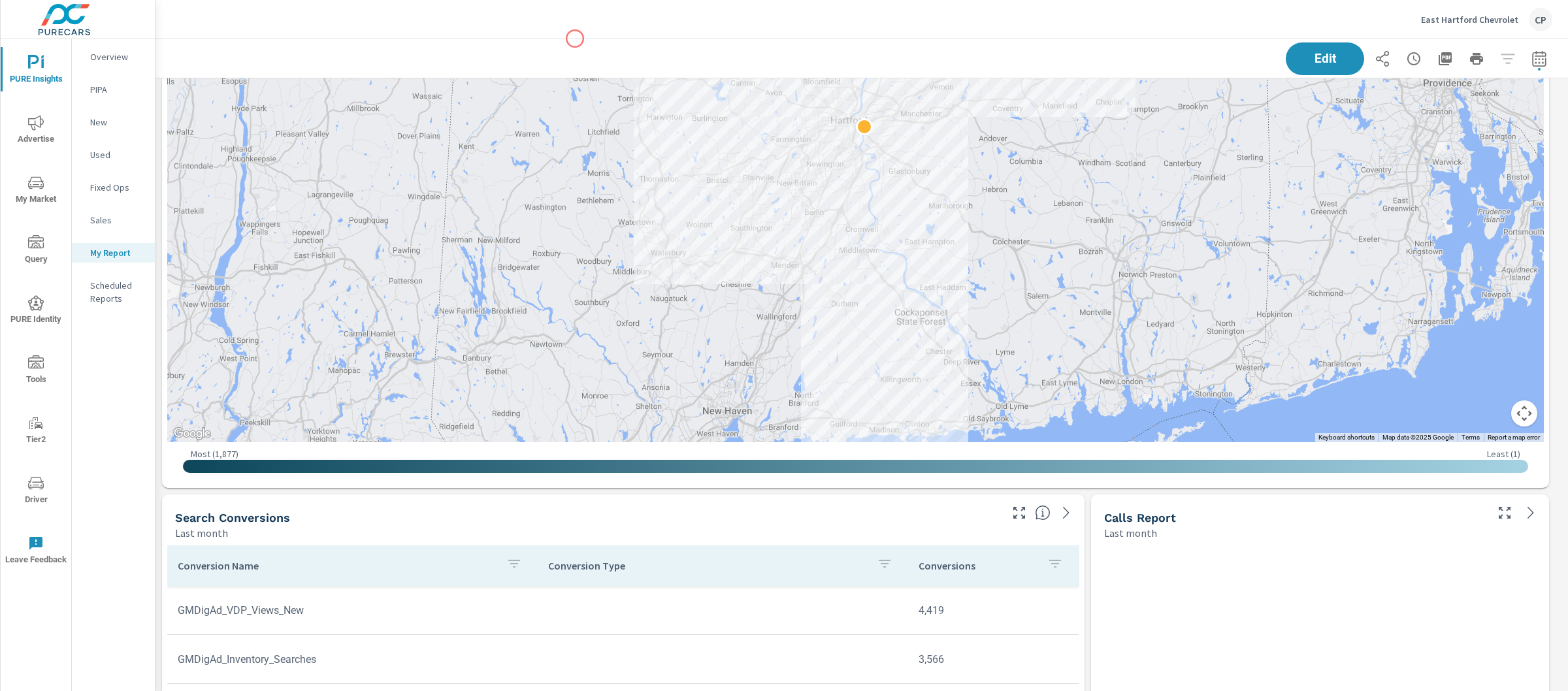
scroll to position [3622, 0]
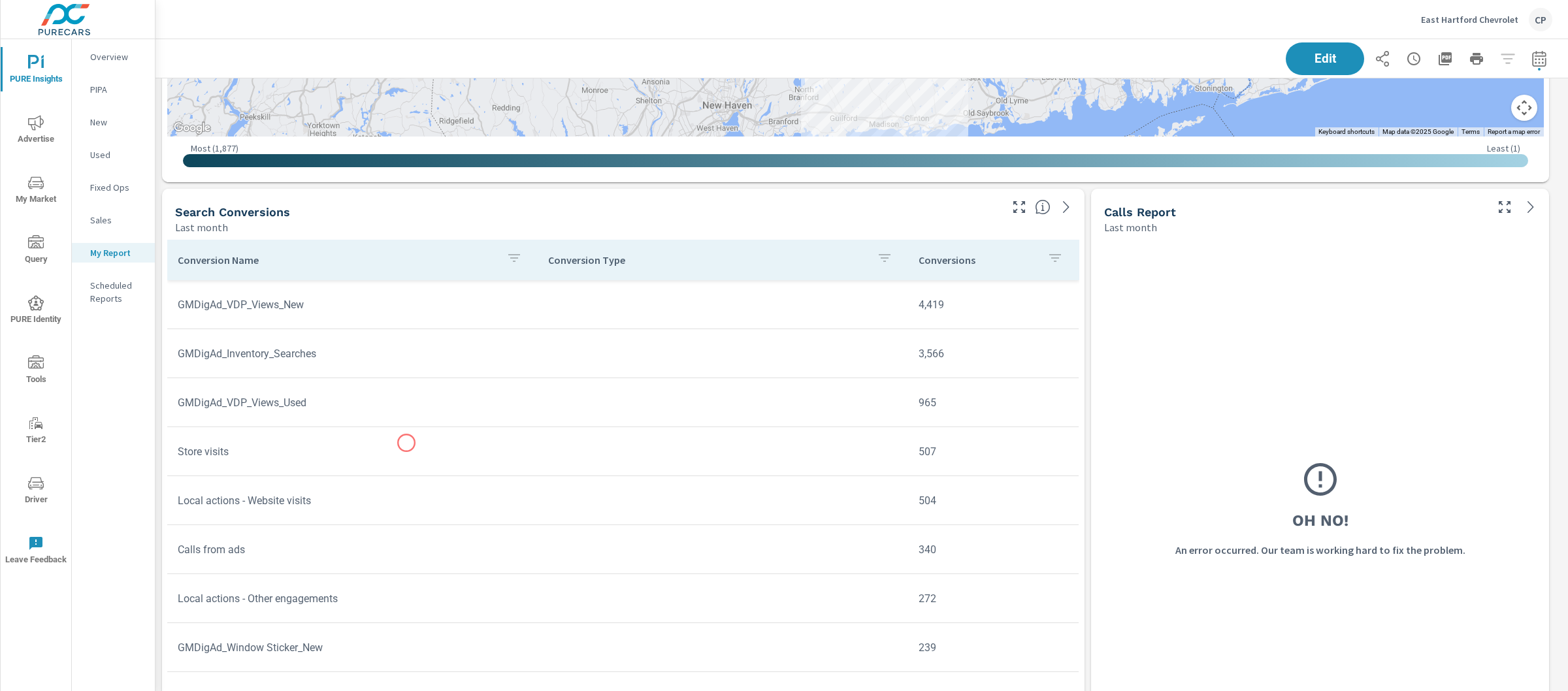
scroll to position [3798, 0]
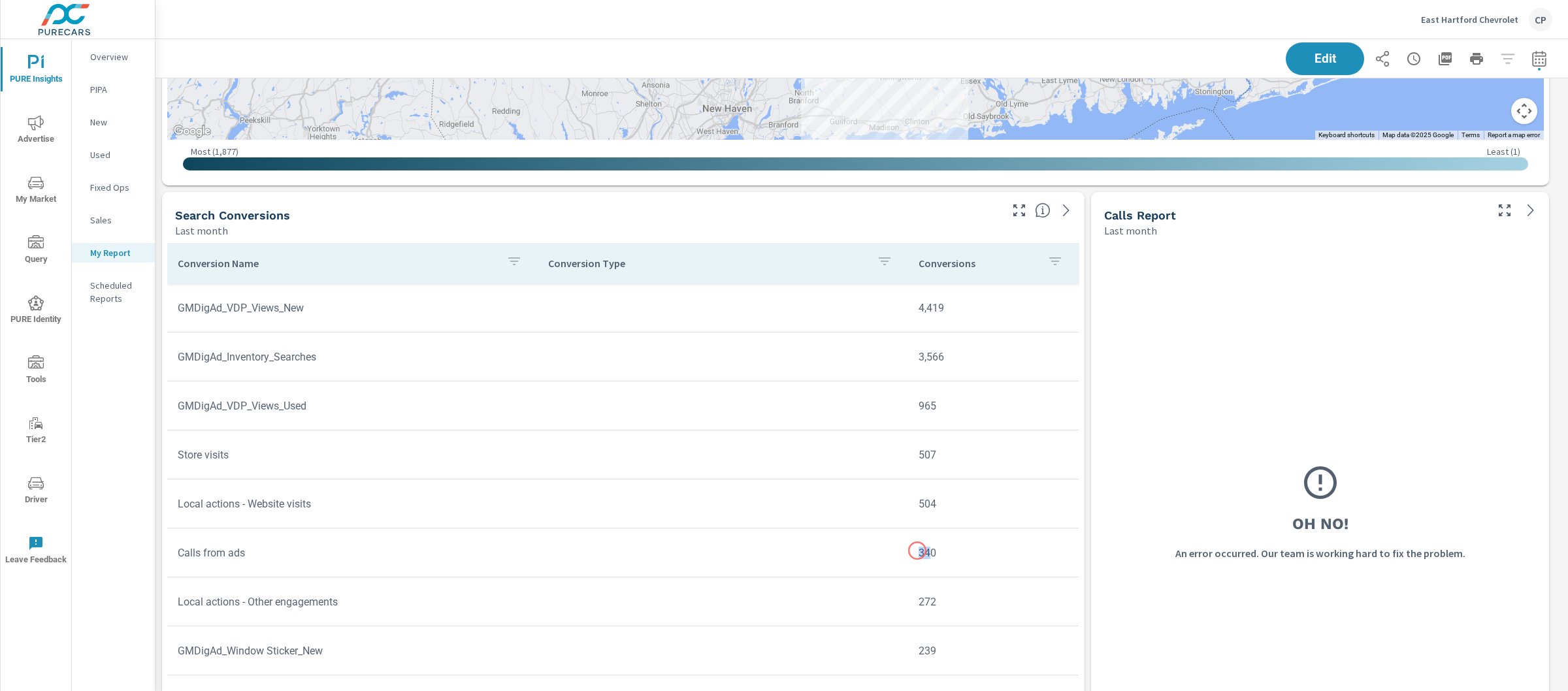
drag, startPoint x: 911, startPoint y: 551, endPoint x: 922, endPoint y: 550, distance: 11.0
click at [922, 550] on td "340" at bounding box center [994, 553] width 170 height 33
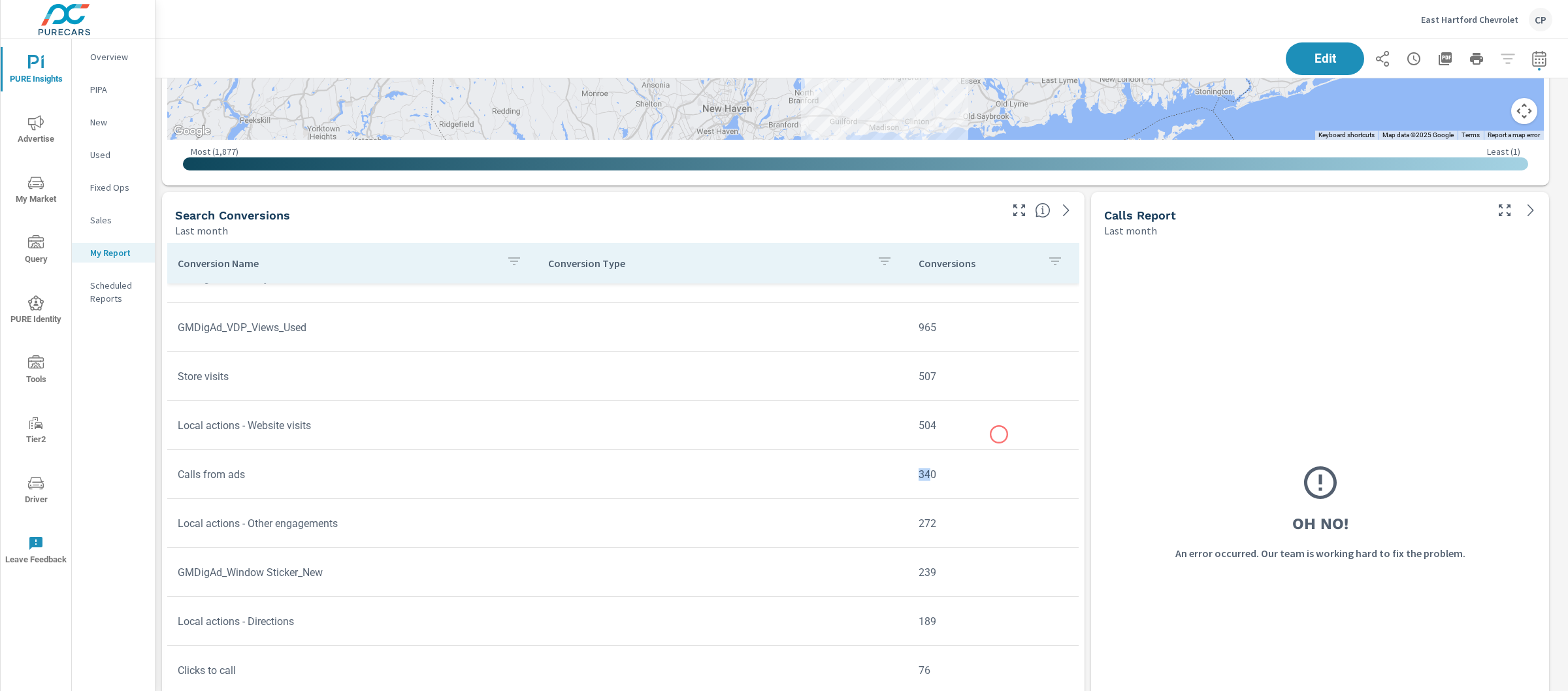
scroll to position [312, 0]
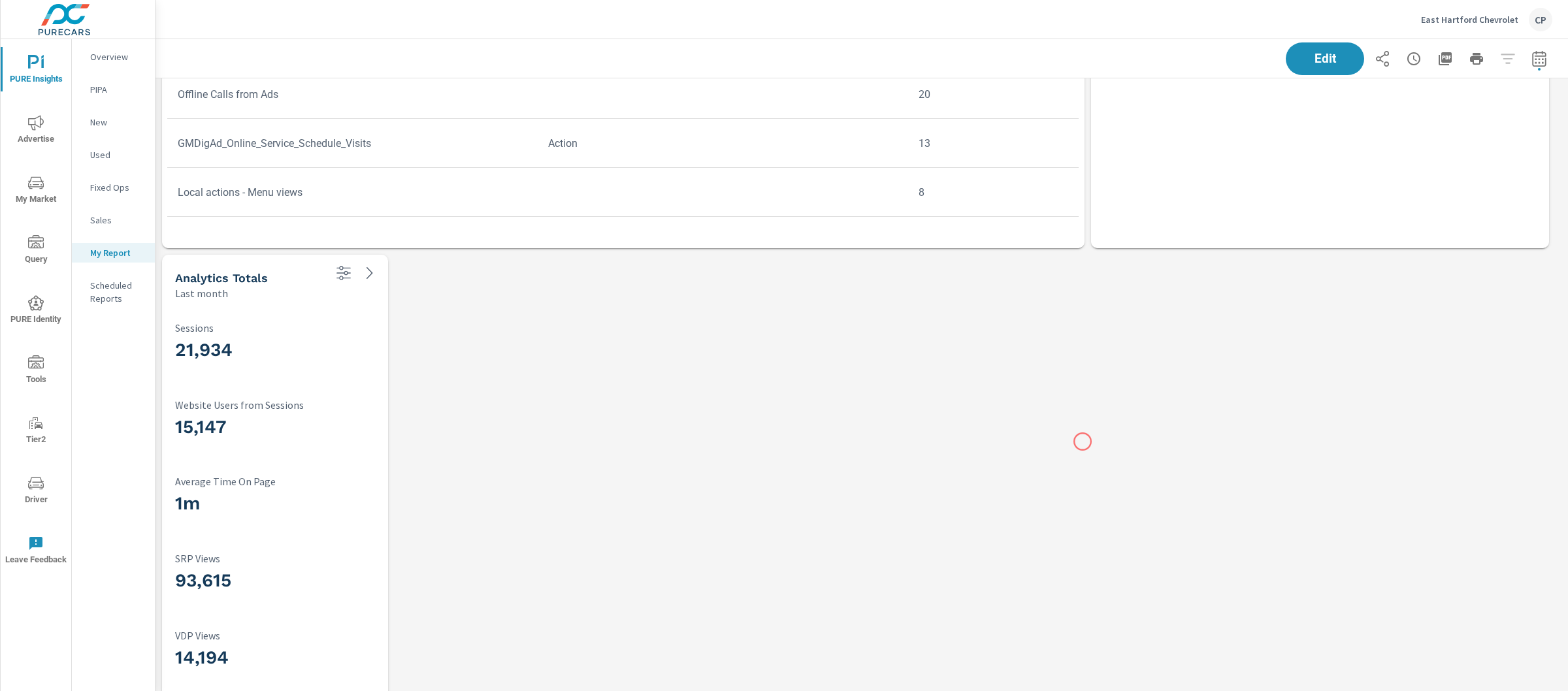
scroll to position [4499, 0]
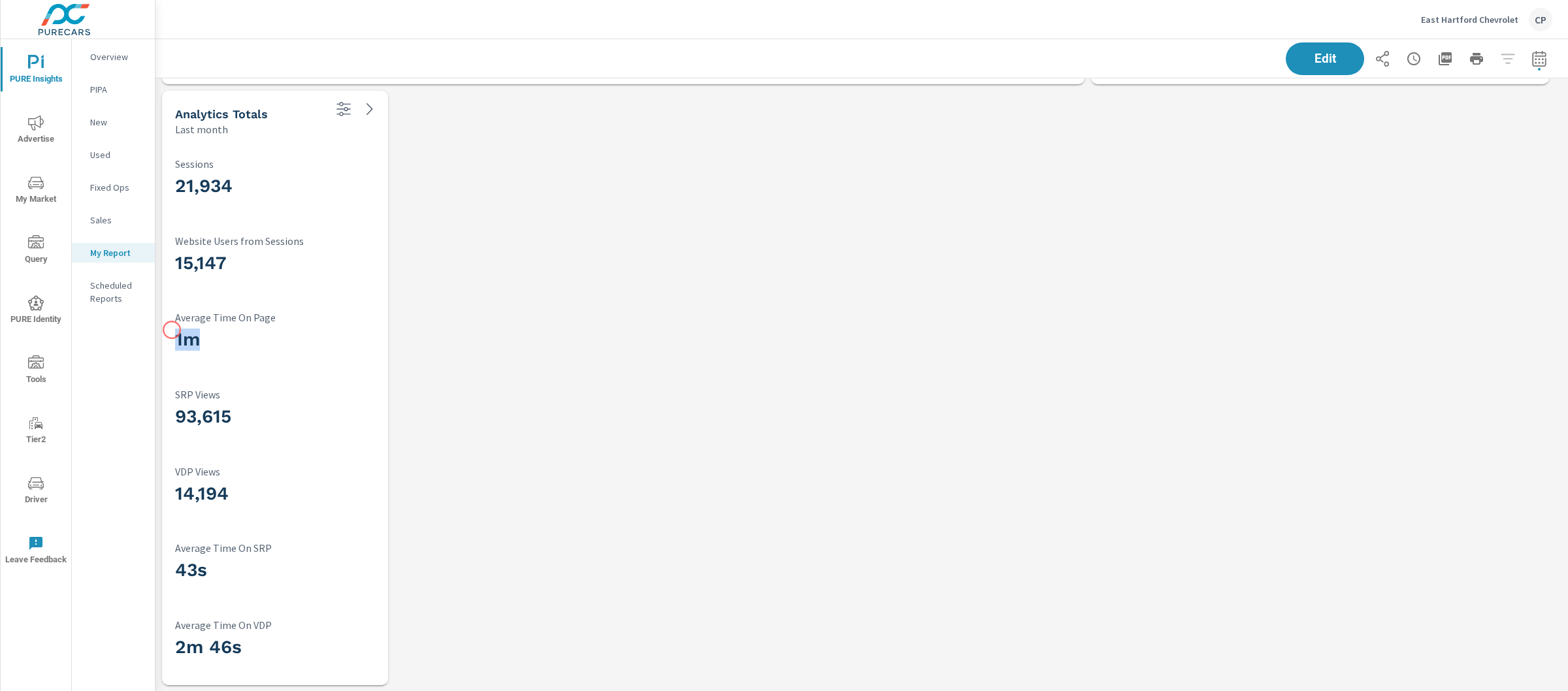
drag, startPoint x: 206, startPoint y: 335, endPoint x: 170, endPoint y: 330, distance: 36.3
click at [170, 330] on div "21,934 Sessions 15,147 Website Users from Sessions 1m Average Time On Page 93,6…" at bounding box center [274, 411] width 215 height 538
drag, startPoint x: 252, startPoint y: 645, endPoint x: 177, endPoint y: 643, distance: 75.0
click at [177, 643] on h3 "2m 46s" at bounding box center [275, 647] width 200 height 22
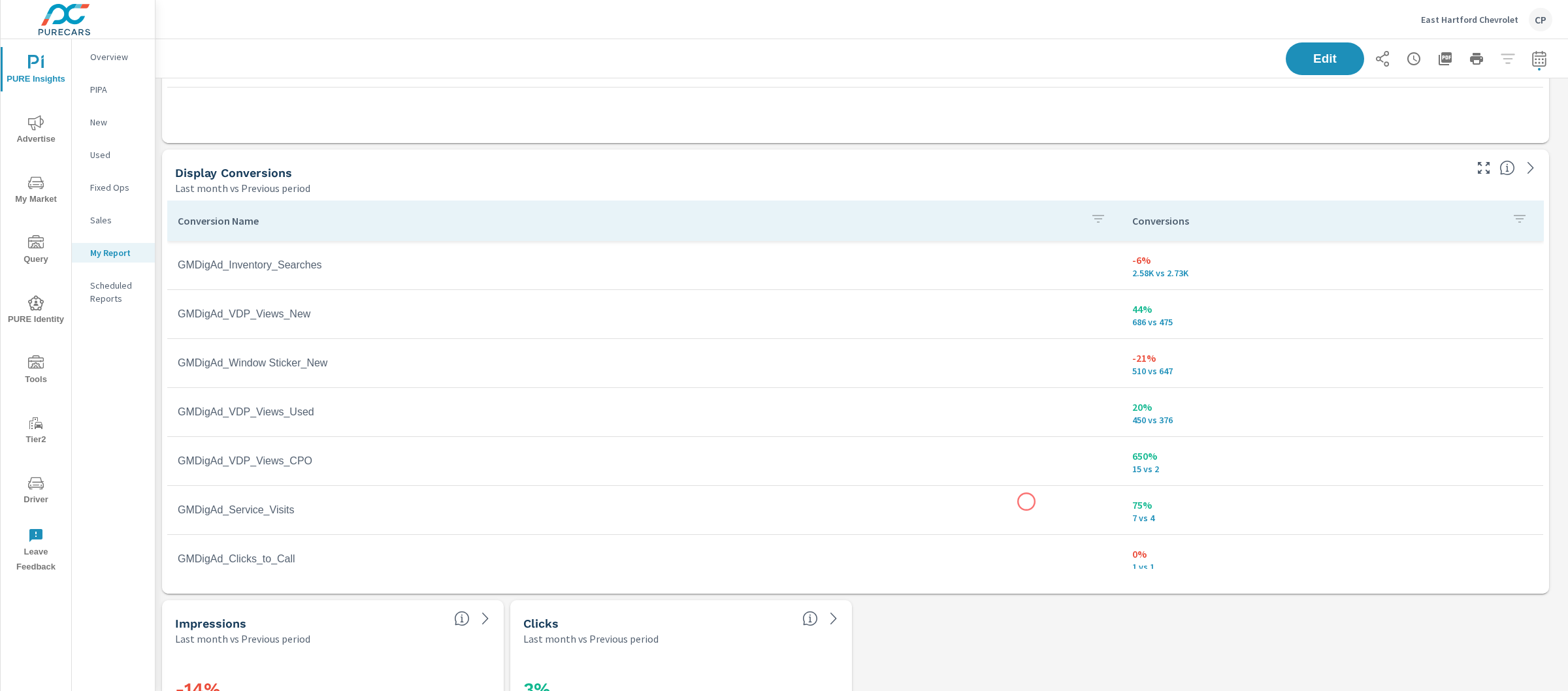
scroll to position [386, 0]
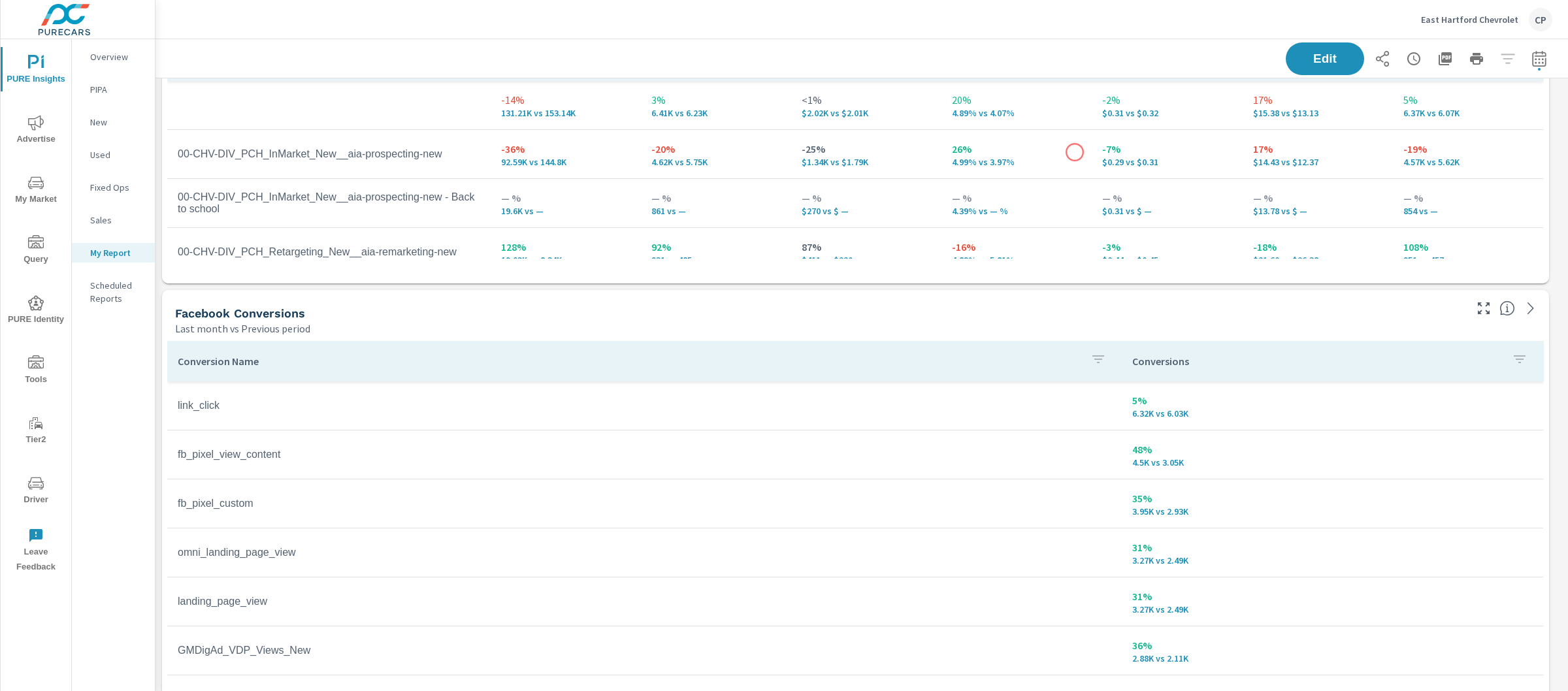
scroll to position [1161, 0]
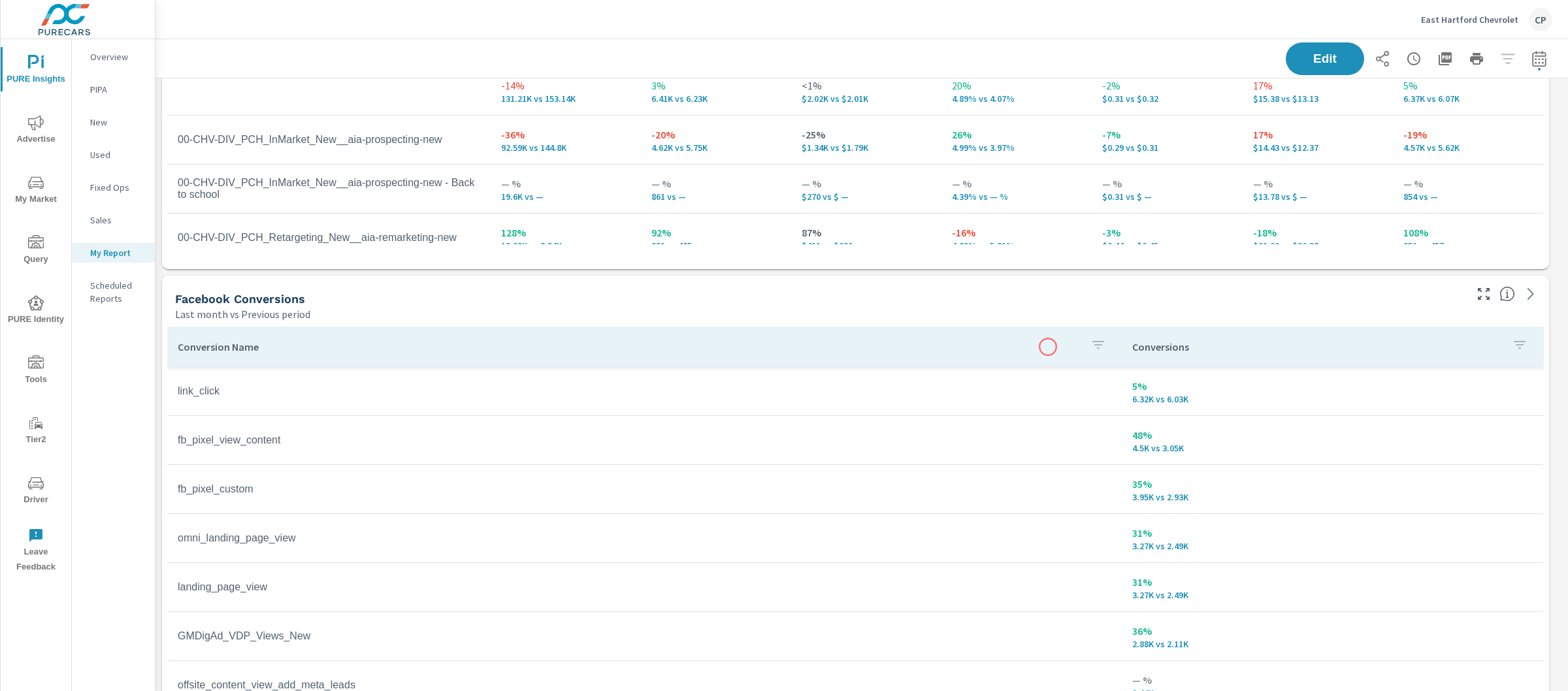
scroll to position [501, 0]
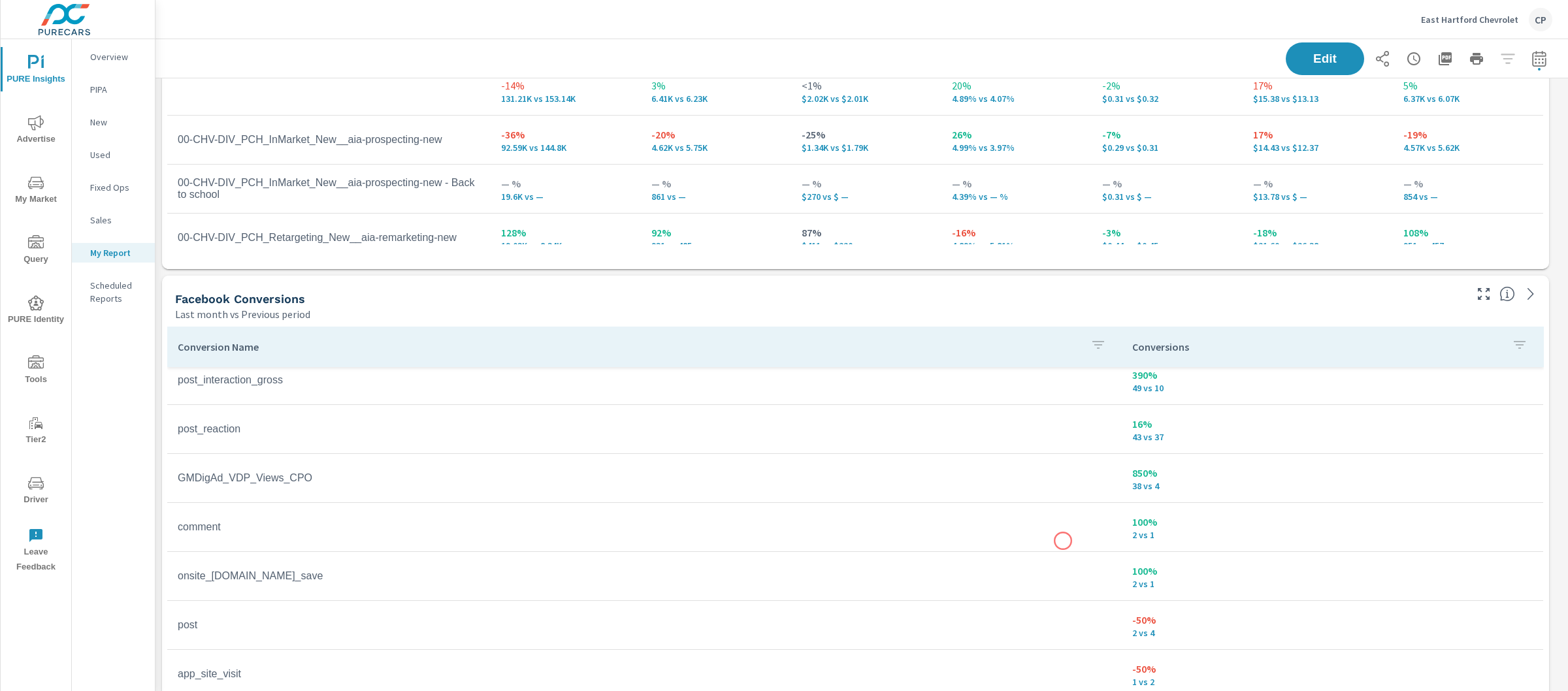
scroll to position [136, 0]
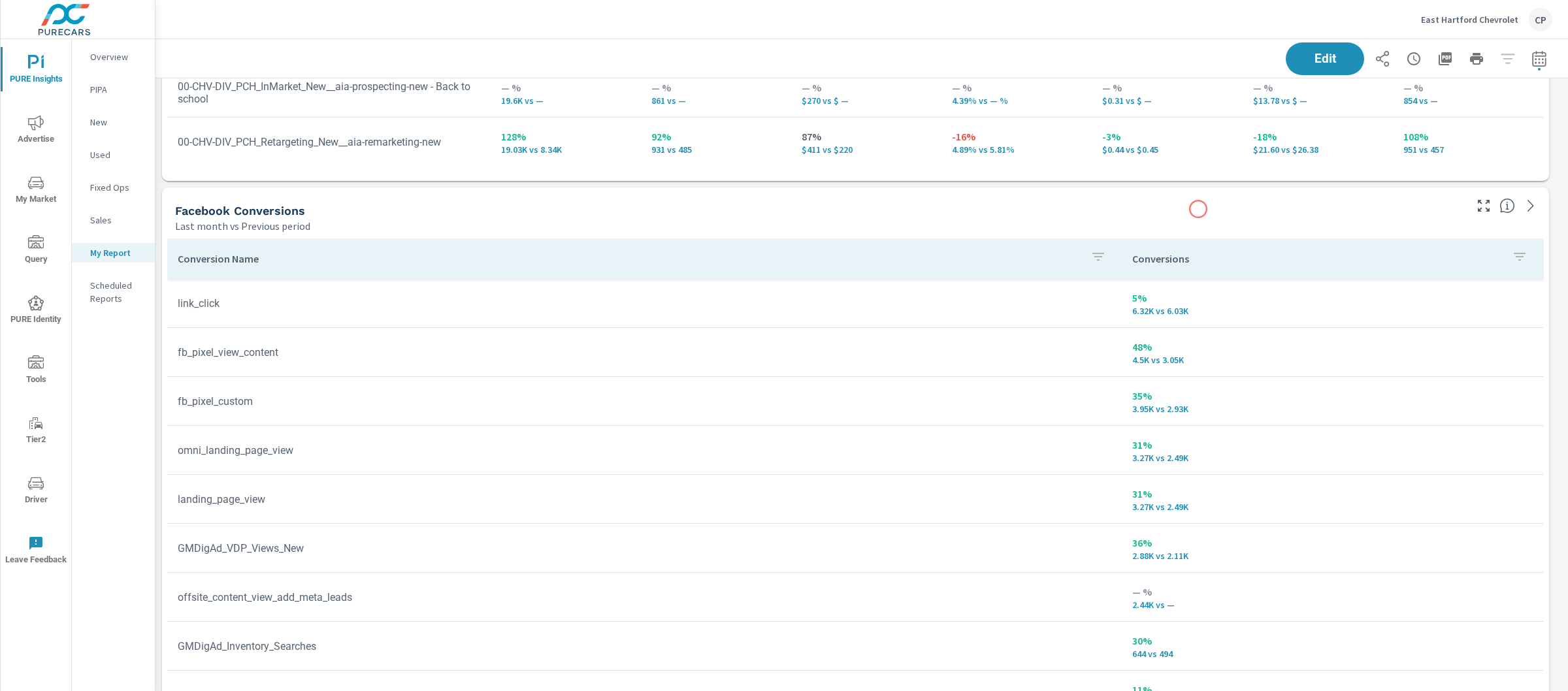
scroll to position [1480, 0]
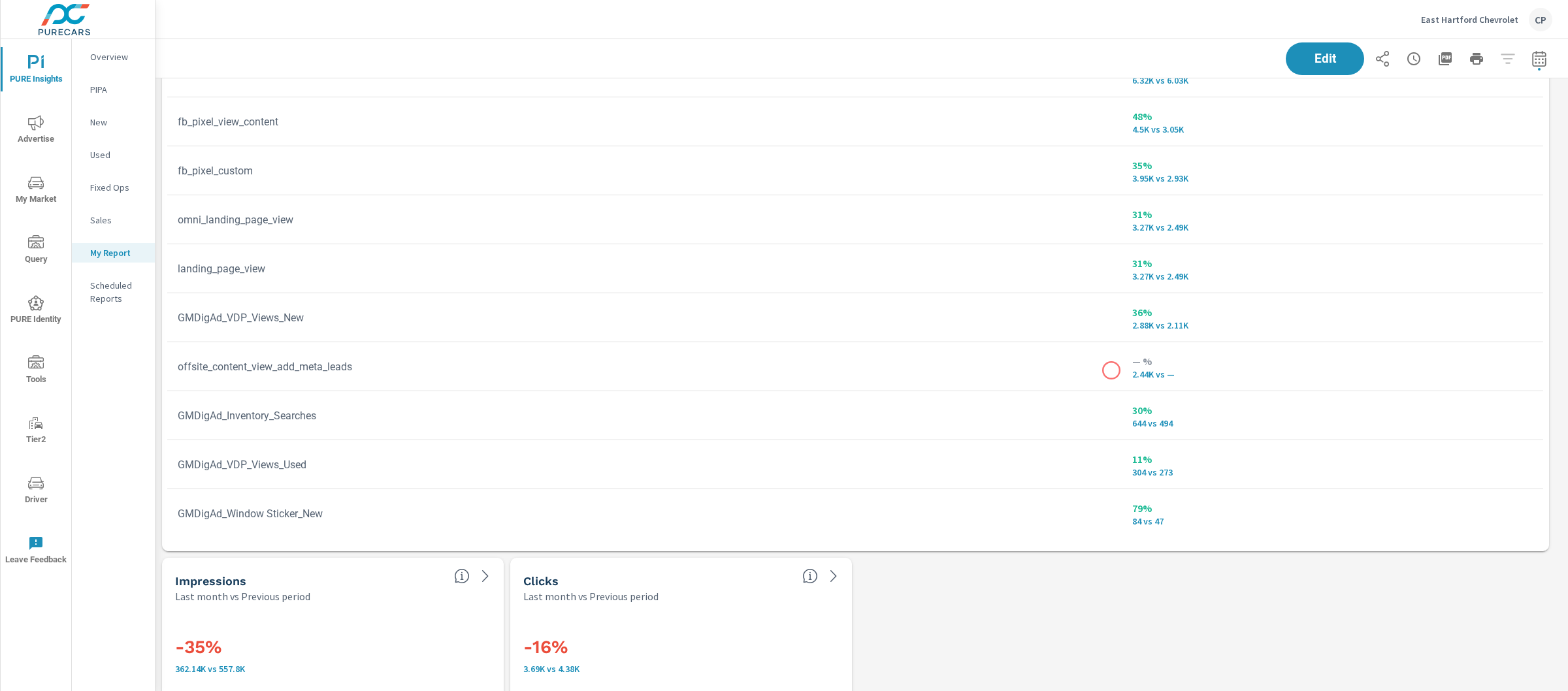
scroll to position [416, 0]
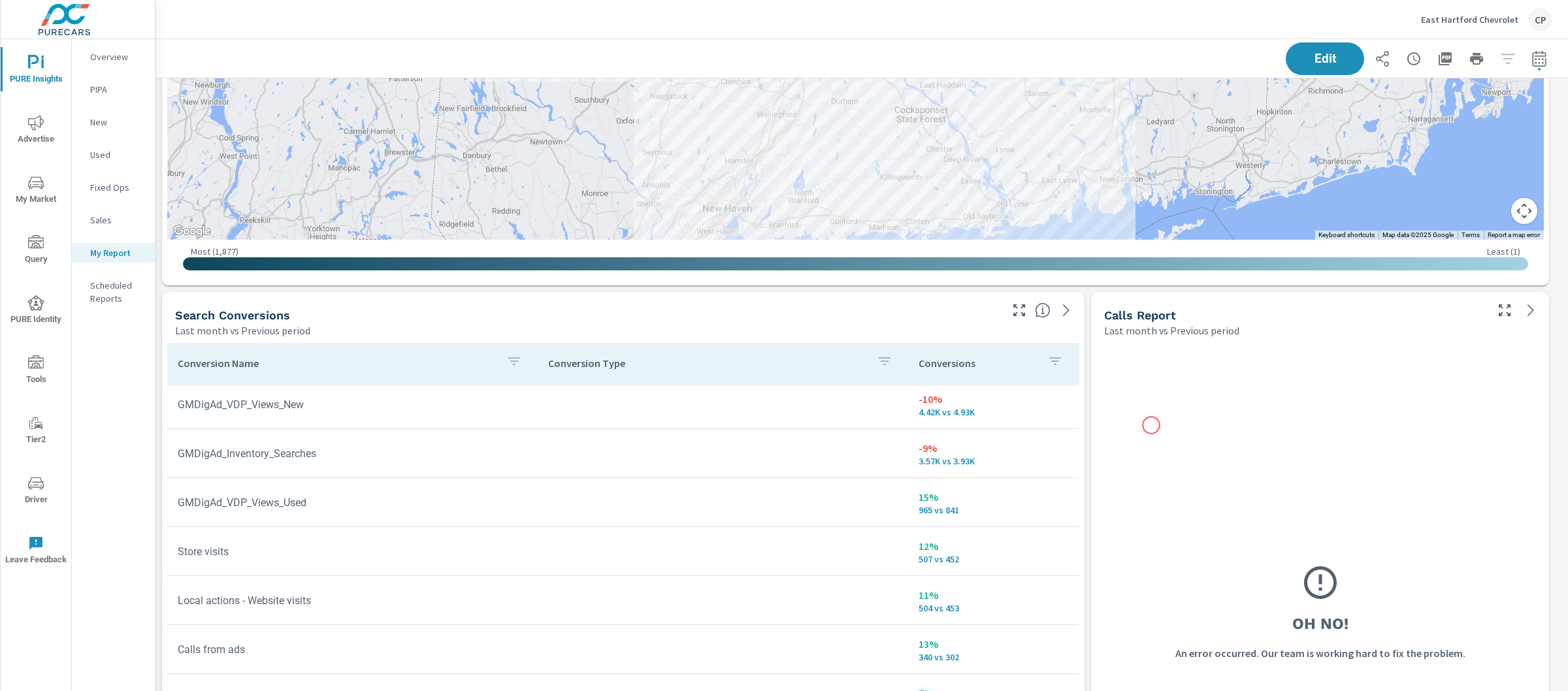
scroll to position [3726, 0]
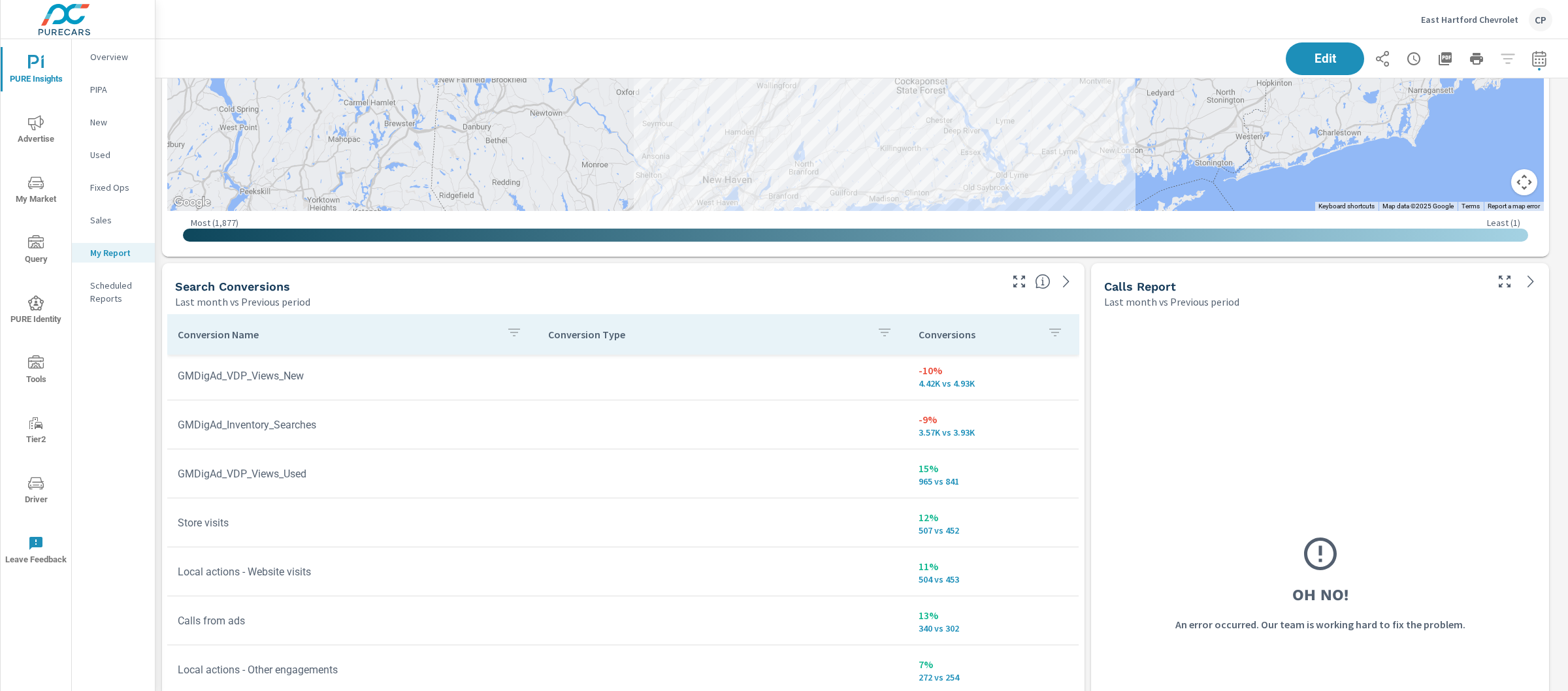
scroll to position [296, 0]
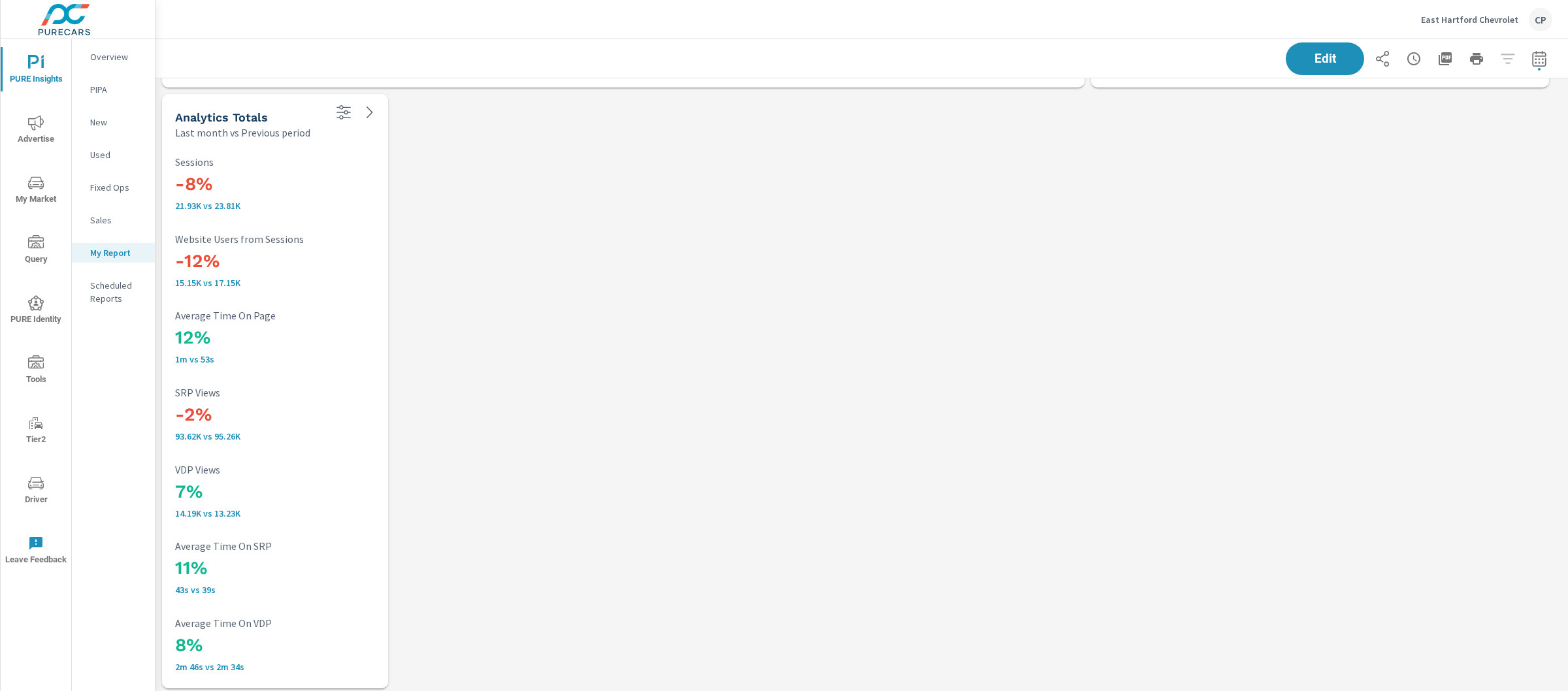
scroll to position [4499, 0]
